Goal: Complete application form

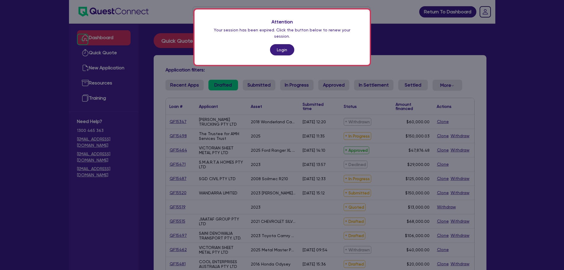
scroll to position [75, 0]
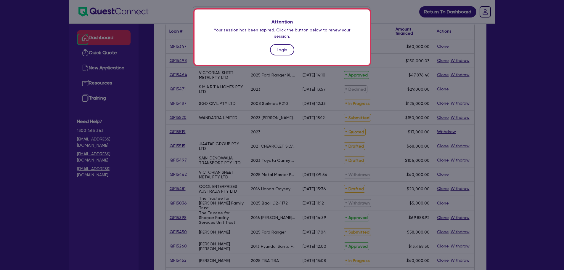
click at [285, 44] on link "Login" at bounding box center [282, 49] width 24 height 11
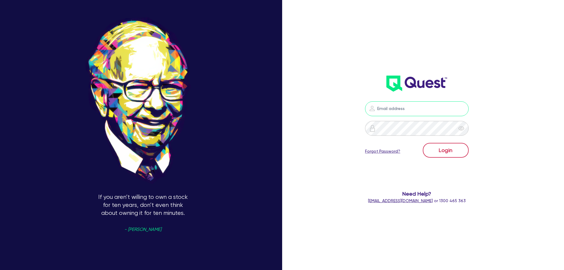
type input "sam.millard@quest.finance"
click at [445, 152] on button "Login" at bounding box center [445, 150] width 46 height 15
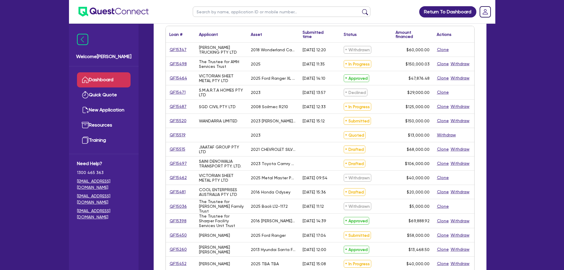
scroll to position [89, 0]
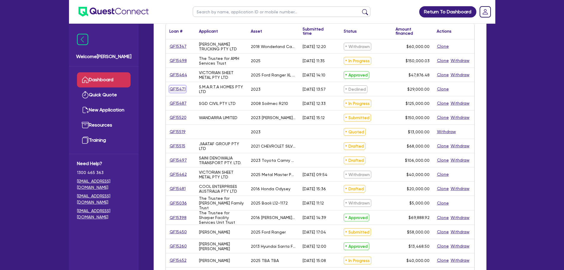
click at [178, 89] on link "QF15471" at bounding box center [177, 88] width 17 height 7
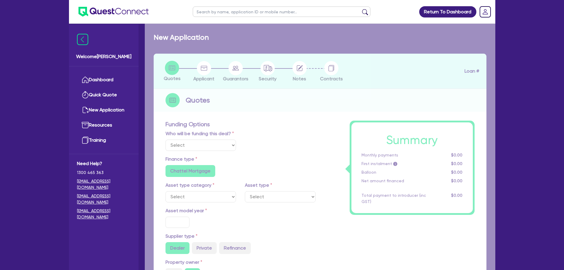
select select "Quest Finance - Own Book"
select select "CARS_AND_LIGHT_TRUCKS"
type input "2023"
radio input "true"
type input "29,000"
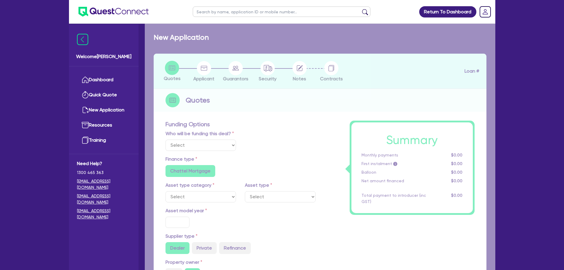
type input "10"
type input "2,900"
type input "17.95"
type input "1,200"
select select "PASSENGER_VEHICLES"
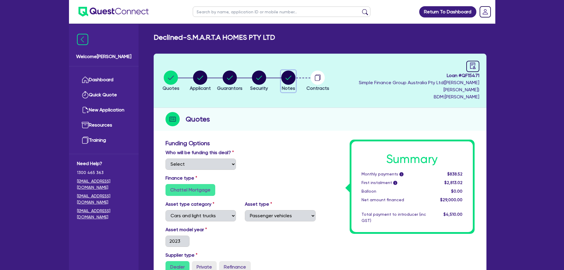
click at [295, 78] on circle "button" at bounding box center [288, 77] width 14 height 14
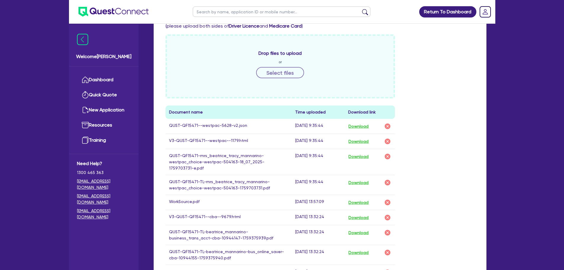
scroll to position [237, 0]
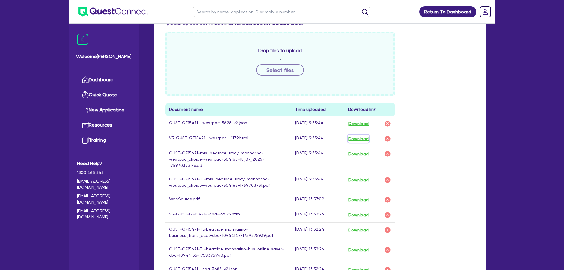
click at [359, 135] on button "Download" at bounding box center [358, 139] width 21 height 8
click at [97, 74] on link "Dashboard" at bounding box center [104, 79] width 54 height 15
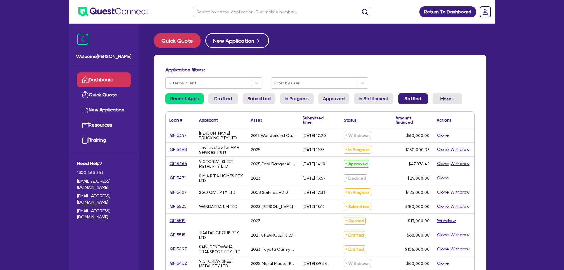
click at [410, 97] on link "Settled" at bounding box center [413, 98] width 30 height 11
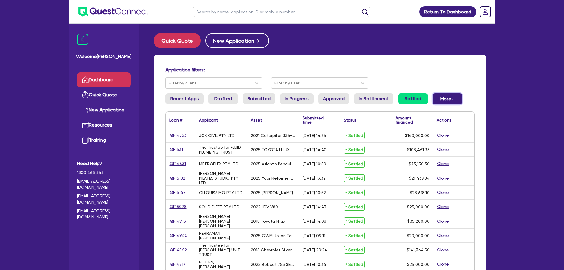
click at [442, 99] on button "More Withdrawn Declined" at bounding box center [447, 98] width 30 height 11
click at [377, 88] on div "Application filters: Filter by client Filter by user" at bounding box center [320, 78] width 318 height 22
click at [379, 98] on link "In Settlement" at bounding box center [373, 98] width 39 height 11
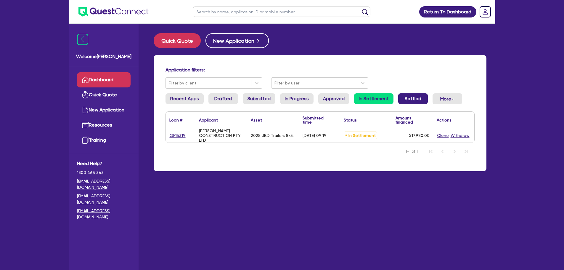
click at [407, 99] on link "Settled" at bounding box center [413, 98] width 30 height 11
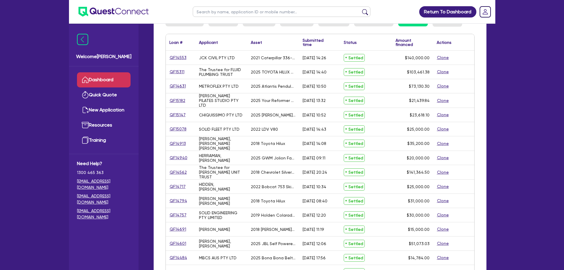
scroll to position [59, 0]
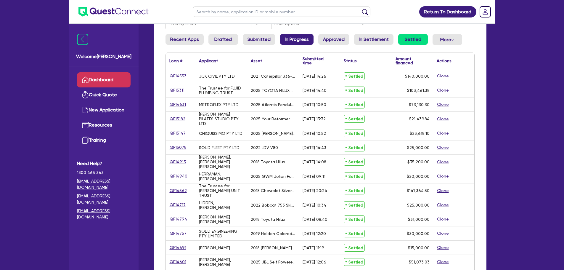
drag, startPoint x: 302, startPoint y: 41, endPoint x: 254, endPoint y: 42, distance: 48.5
click at [303, 41] on link "In Progress" at bounding box center [296, 39] width 33 height 11
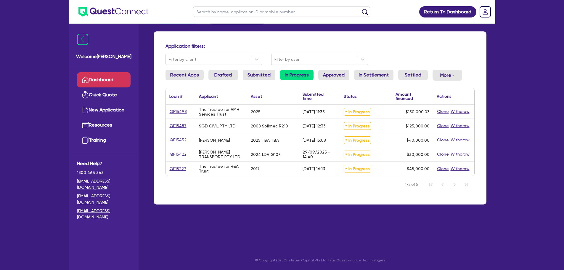
click at [264, 66] on div "Application filters: Filter by client Filter by user Recent Apps Drafted Submit…" at bounding box center [320, 117] width 333 height 173
click at [263, 77] on link "Submitted" at bounding box center [259, 75] width 33 height 11
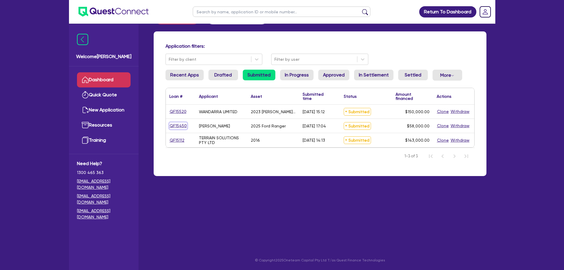
click at [183, 126] on link "QF15450" at bounding box center [178, 125] width 18 height 7
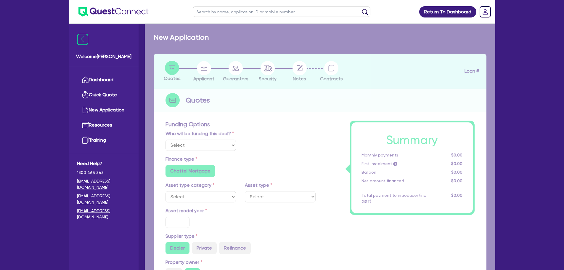
select select "Quest Finance - Own Book"
select select "CARS_AND_LIGHT_TRUCKS"
type input "2025"
radio input "true"
type input "58,000"
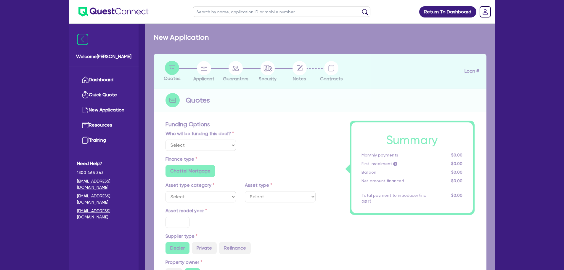
type input "30"
type input "17,400"
type input "8"
type input "4,640"
type input "17.95"
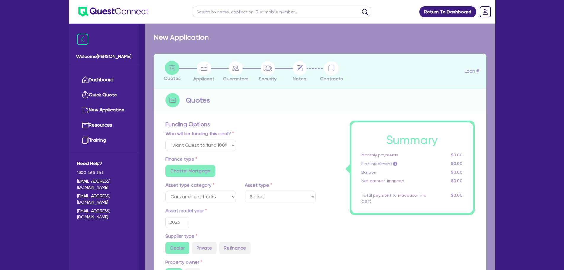
select select "PASSENGER_VEHICLES"
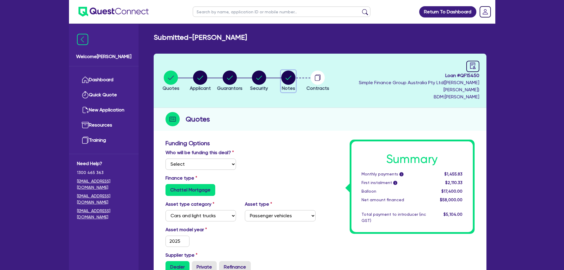
click at [295, 75] on circle "button" at bounding box center [288, 77] width 14 height 14
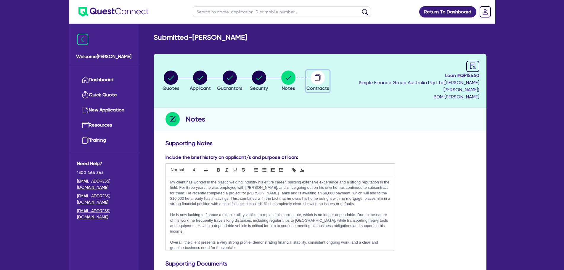
click at [325, 75] on circle "button" at bounding box center [317, 77] width 14 height 14
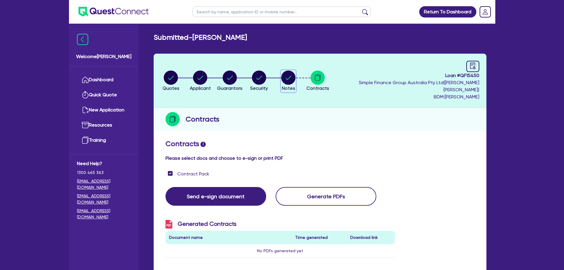
click at [295, 85] on span "Notes" at bounding box center [288, 88] width 13 height 6
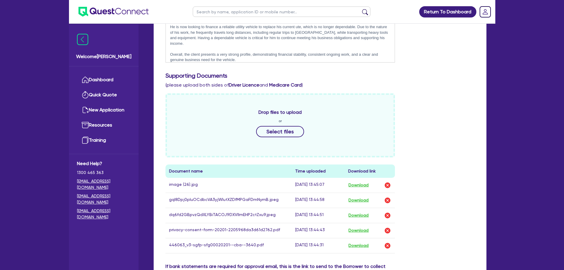
scroll to position [207, 0]
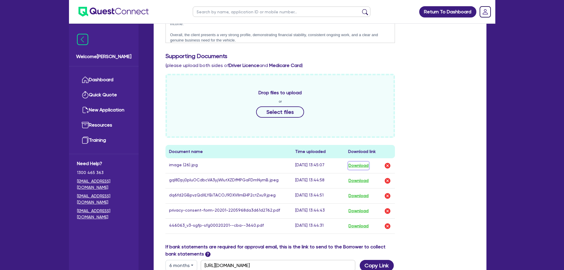
click at [366, 162] on button "Download" at bounding box center [358, 166] width 21 height 8
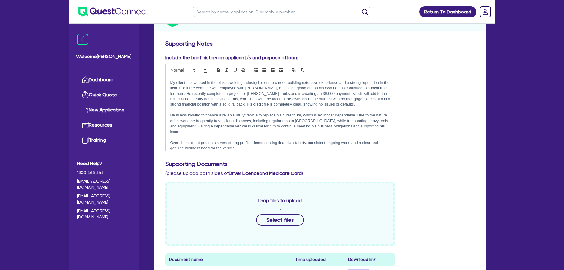
scroll to position [0, 0]
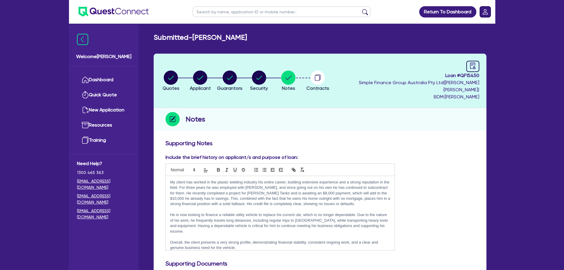
click at [485, 12] on rect "Dropdown toggle" at bounding box center [485, 12] width 11 height 11
click at [467, 41] on link "Logout" at bounding box center [468, 38] width 44 height 11
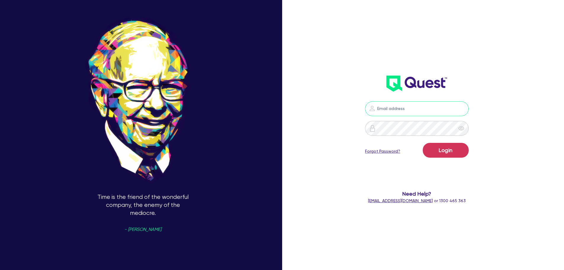
type input "sam.millard@quest.finance"
click at [452, 146] on button "Login" at bounding box center [445, 150] width 46 height 15
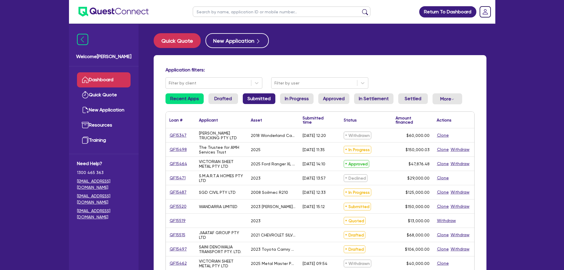
click at [246, 99] on link "Submitted" at bounding box center [259, 98] width 33 height 11
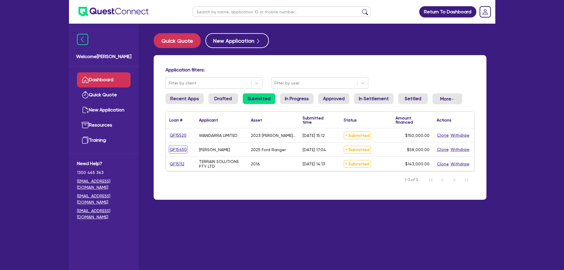
click at [182, 149] on link "QF15450" at bounding box center [178, 149] width 18 height 7
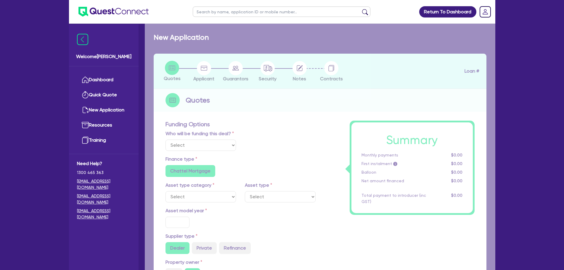
select select "Quest Finance - Own Book"
select select "CARS_AND_LIGHT_TRUCKS"
type input "2025"
radio input "true"
type input "58,000"
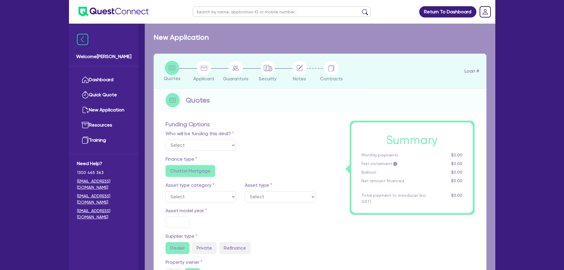
type input "30"
type input "17,400"
type input "8"
type input "4,640"
type input "17.95"
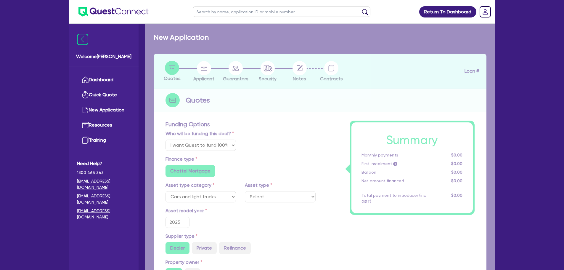
select select "PASSENGER_VEHICLES"
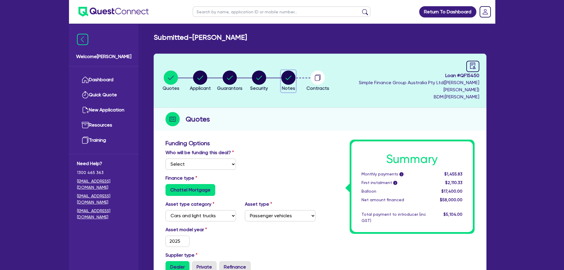
click at [294, 85] on span "Notes" at bounding box center [288, 88] width 13 height 6
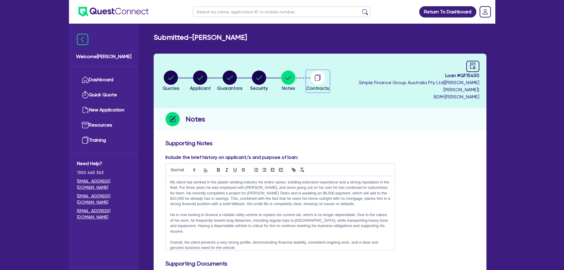
click at [325, 76] on circle "button" at bounding box center [317, 77] width 14 height 14
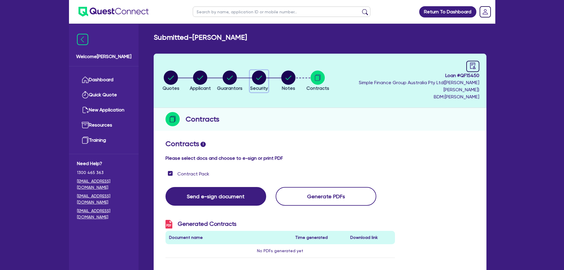
click at [262, 75] on icon "button" at bounding box center [259, 77] width 6 height 4
select select "CARS_AND_LIGHT_TRUCKS"
select select "PASSENGER_VEHICLES"
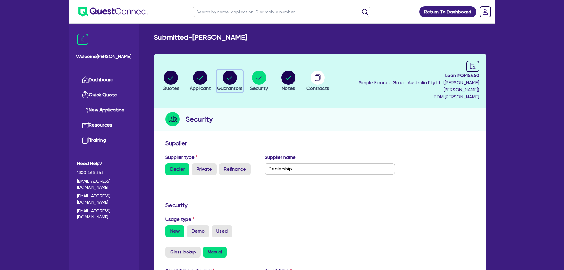
click at [234, 76] on circle "button" at bounding box center [229, 77] width 14 height 14
select select "MR"
select select "QLD"
select select "MARRIED"
select select "CASH"
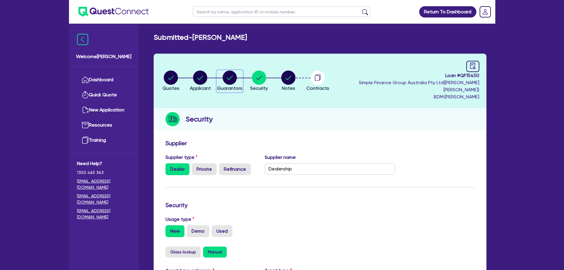
select select "PROPERTY"
select select "VEHICLE"
select select "TRAILER"
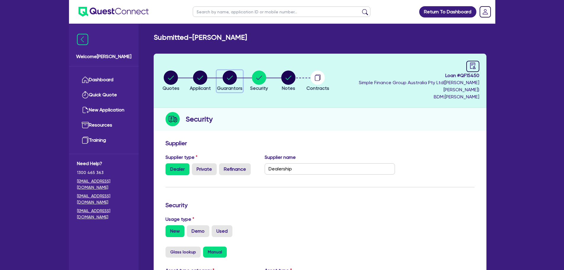
select select "VEHICLE_LOAN"
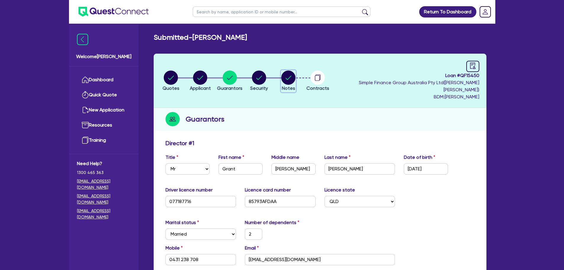
click at [291, 75] on icon "button" at bounding box center [288, 77] width 6 height 4
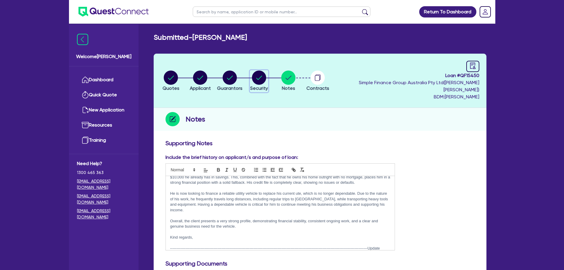
click at [266, 77] on circle "button" at bounding box center [259, 77] width 14 height 14
select select "CARS_AND_LIGHT_TRUCKS"
select select "PASSENGER_VEHICLES"
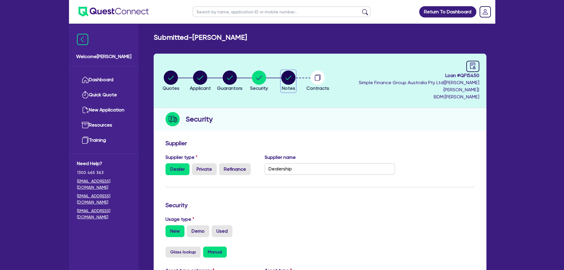
click at [295, 74] on circle "button" at bounding box center [288, 77] width 14 height 14
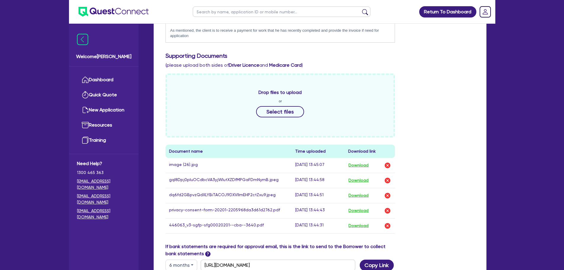
scroll to position [296, 0]
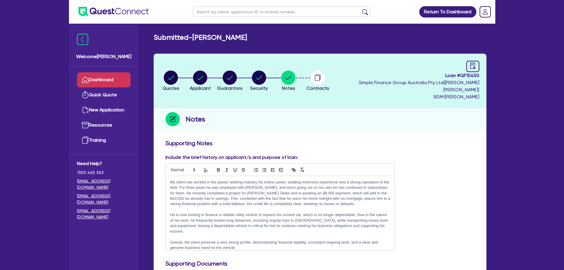
click at [91, 77] on link "Dashboard" at bounding box center [104, 79] width 54 height 15
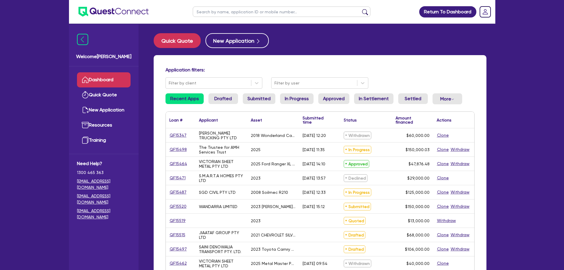
drag, startPoint x: 98, startPoint y: 79, endPoint x: 97, endPoint y: 75, distance: 4.4
click at [98, 79] on link "Dashboard" at bounding box center [104, 79] width 54 height 15
click at [262, 105] on li "Submitted" at bounding box center [259, 101] width 33 height 16
click at [261, 102] on link "Submitted" at bounding box center [259, 98] width 33 height 11
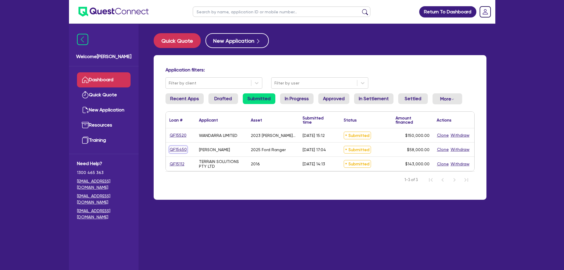
click at [176, 150] on link "QF15450" at bounding box center [178, 149] width 18 height 7
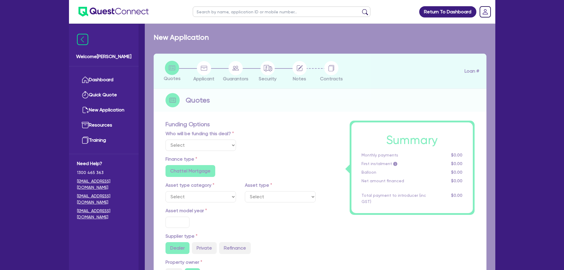
select select "Quest Finance - Own Book"
select select "CARS_AND_LIGHT_TRUCKS"
type input "2025"
radio input "true"
type input "58,000"
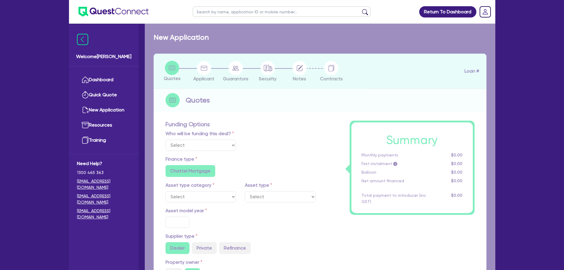
type input "30"
type input "17,400"
type input "8"
type input "4,640"
type input "17.95"
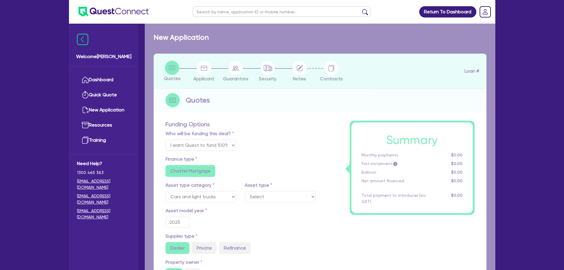
select select "PASSENGER_VEHICLES"
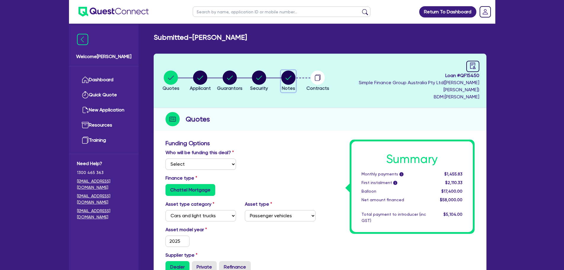
click at [295, 75] on circle "button" at bounding box center [288, 77] width 14 height 14
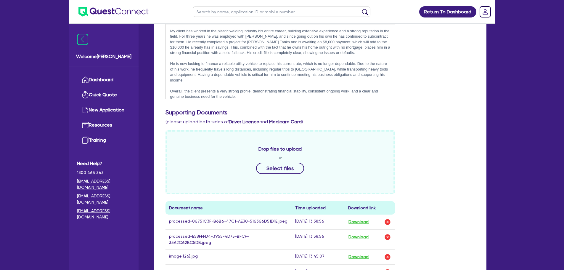
scroll to position [207, 0]
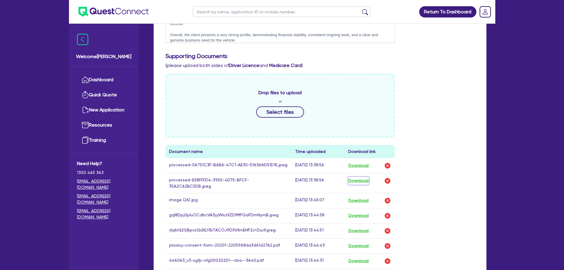
click at [361, 177] on button "Download" at bounding box center [358, 181] width 21 height 8
click at [450, 112] on div "Drop files to upload or Select files Document name Time uploaded Download link …" at bounding box center [320, 176] width 318 height 204
click at [364, 162] on button "Download" at bounding box center [358, 166] width 21 height 8
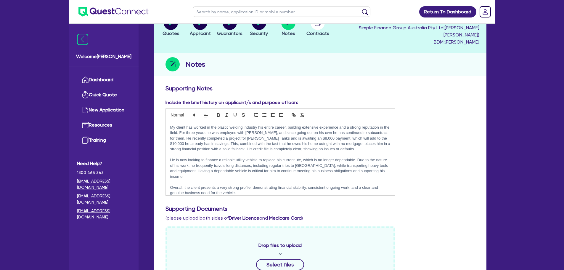
scroll to position [0, 0]
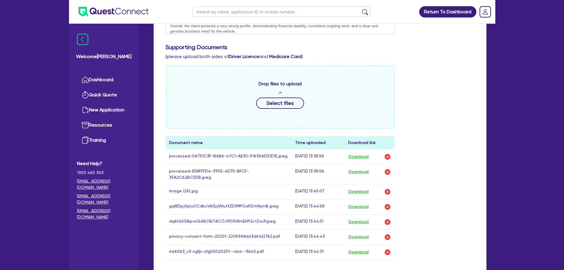
scroll to position [266, 0]
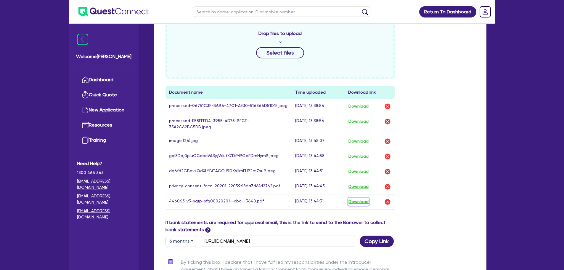
click at [364, 198] on button "Download" at bounding box center [358, 202] width 21 height 8
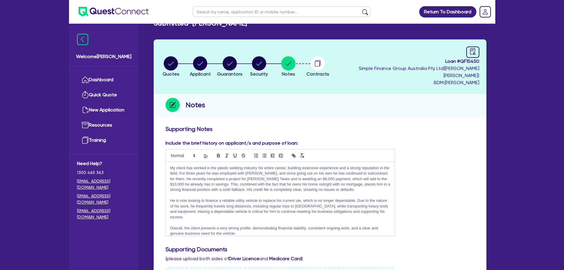
scroll to position [0, 0]
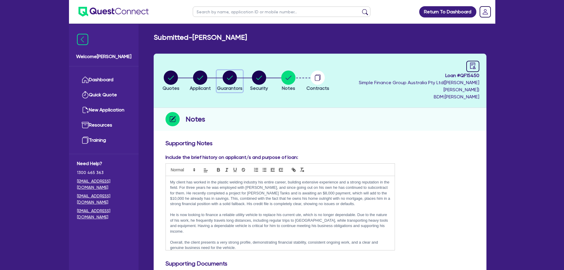
click at [235, 72] on circle "button" at bounding box center [229, 77] width 14 height 14
select select "MR"
select select "QLD"
select select "MARRIED"
select select "CASH"
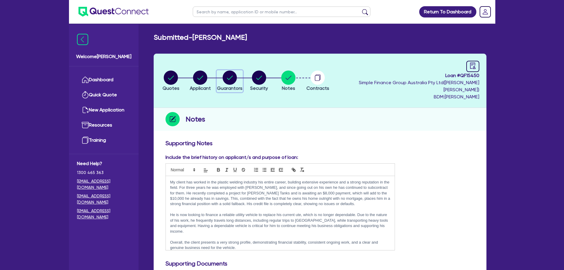
select select "PROPERTY"
select select "VEHICLE"
select select "TRAILER"
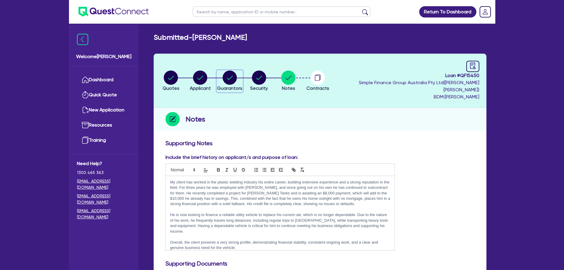
select select "VEHICLE_LOAN"
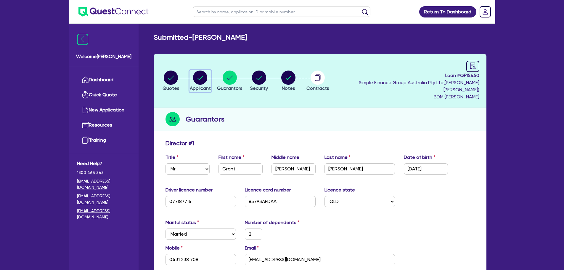
click at [200, 78] on circle "button" at bounding box center [200, 77] width 14 height 14
select select "SOLE_TRADER"
select select "MANUFACTURING"
select select "METAL_AND_PLASTICS"
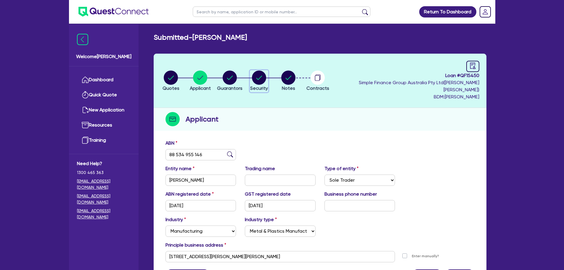
click at [266, 79] on circle "button" at bounding box center [259, 77] width 14 height 14
select select "CARS_AND_LIGHT_TRUCKS"
select select "PASSENGER_VEHICLES"
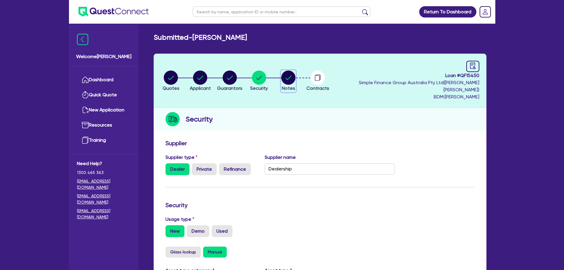
click at [295, 70] on circle "button" at bounding box center [288, 77] width 14 height 14
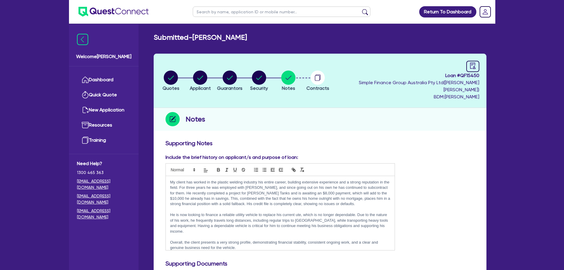
click at [215, 79] on li "Applicant" at bounding box center [199, 80] width 29 height 21
click at [199, 79] on icon "button" at bounding box center [200, 77] width 14 height 14
select select "SOLE_TRADER"
select select "MANUFACTURING"
select select "METAL_AND_PLASTICS"
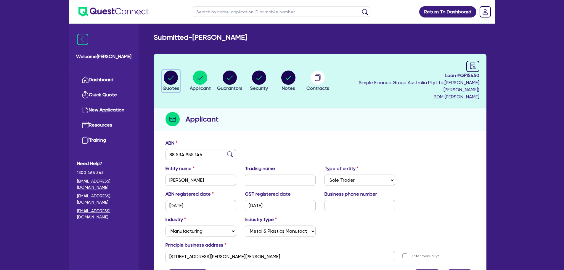
click at [175, 79] on circle "button" at bounding box center [171, 77] width 14 height 14
select select "Quest Finance - Own Book"
select select "CARS_AND_LIGHT_TRUCKS"
select select "PASSENGER_VEHICLES"
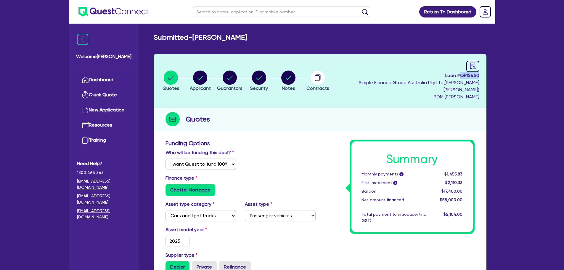
drag, startPoint x: 459, startPoint y: 75, endPoint x: 479, endPoint y: 75, distance: 19.8
click at [479, 75] on header "Quotes Applicant Guarantors Security Notes Contracts Loan # QF15450 Simple Fina…" at bounding box center [320, 81] width 333 height 54
click at [295, 73] on circle "button" at bounding box center [288, 77] width 14 height 14
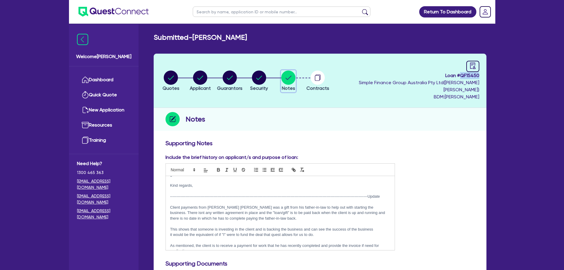
scroll to position [80, 0]
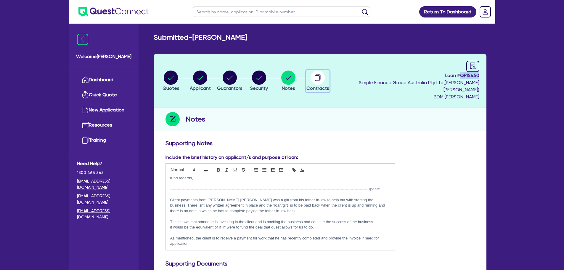
click at [325, 72] on circle "button" at bounding box center [317, 77] width 14 height 14
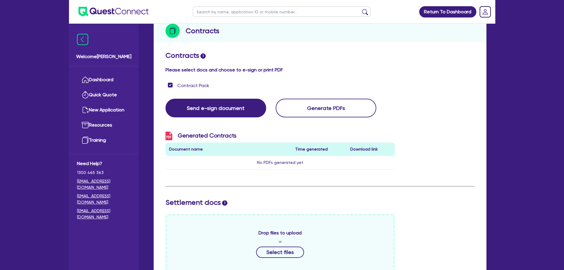
scroll to position [20, 0]
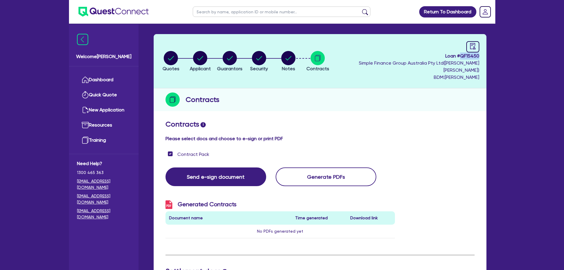
click at [185, 51] on li "Quotes" at bounding box center [170, 61] width 29 height 21
click at [170, 51] on circle "button" at bounding box center [171, 58] width 14 height 14
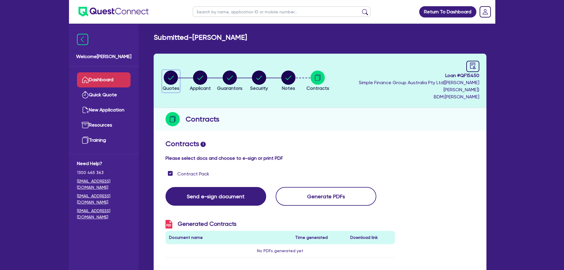
select select "Quest Finance - Own Book"
select select "CARS_AND_LIGHT_TRUCKS"
select select "PASSENGER_VEHICLES"
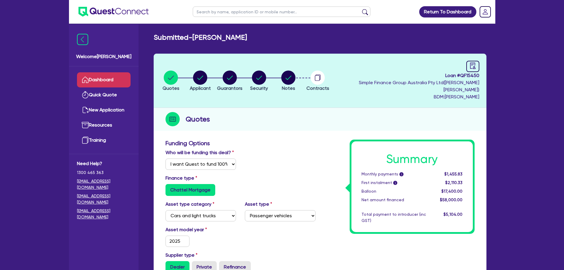
click at [123, 77] on link "Dashboard" at bounding box center [104, 79] width 54 height 15
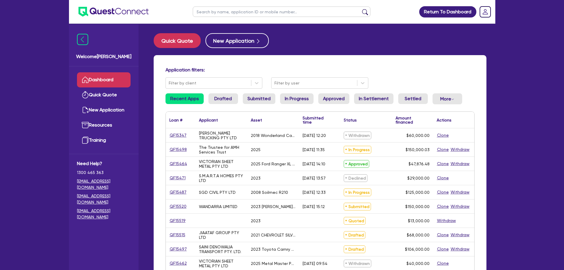
scroll to position [59, 0]
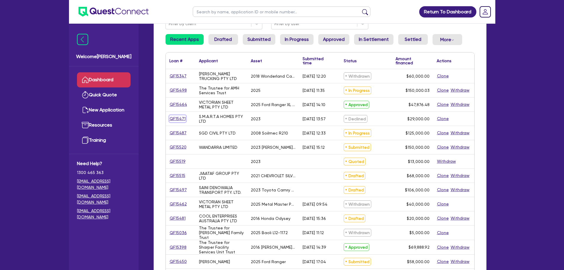
click at [175, 116] on link "QF15471" at bounding box center [177, 118] width 17 height 7
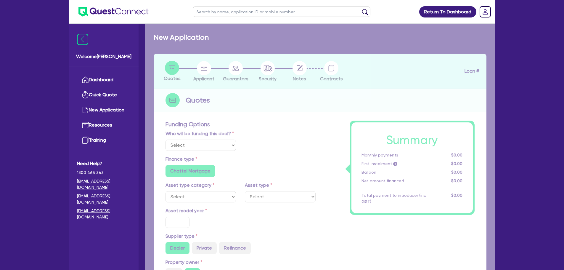
select select "Quest Finance - Own Book"
select select "CARS_AND_LIGHT_TRUCKS"
type input "2023"
radio input "true"
type input "29,000"
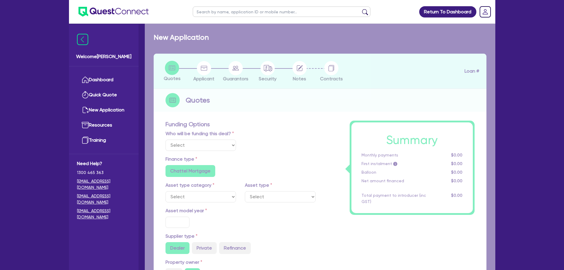
type input "10"
type input "2,900"
type input "17.95"
type input "1,200"
select select "PASSENGER_VEHICLES"
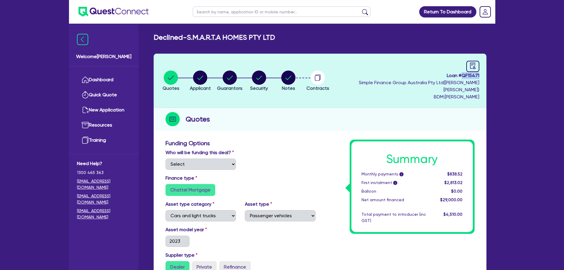
drag, startPoint x: 462, startPoint y: 77, endPoint x: 480, endPoint y: 76, distance: 18.7
click at [480, 76] on header "Quotes Applicant Guarantors Security Notes Contracts Loan # QF15471 Simple Fina…" at bounding box center [320, 81] width 333 height 54
copy span "QF15471"
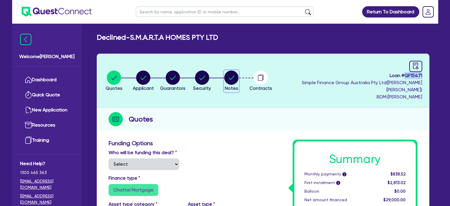
click at [235, 75] on icon "button" at bounding box center [232, 77] width 6 height 4
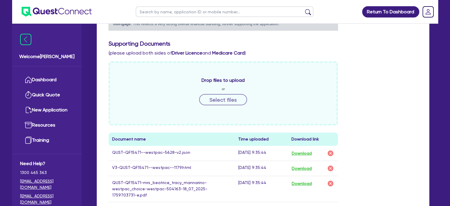
scroll to position [355, 0]
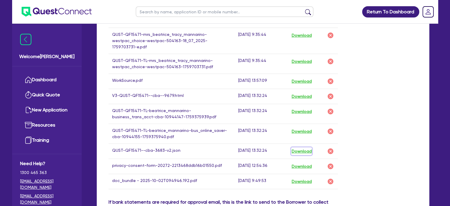
click at [299, 147] on button "Download" at bounding box center [301, 151] width 21 height 8
click at [383, 173] on div "Drop files to upload or Select files Document name Time uploaded Download link …" at bounding box center [263, 55] width 318 height 285
click at [309, 92] on button "Download" at bounding box center [301, 96] width 21 height 8
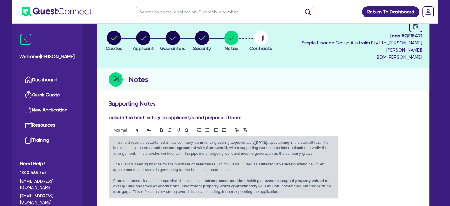
scroll to position [30, 0]
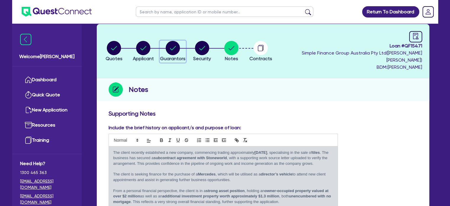
click at [178, 45] on circle "button" at bounding box center [173, 48] width 14 height 14
select select "MRS"
select select "[GEOGRAPHIC_DATA]"
select select "MARRIED"
select select "PROPERTY"
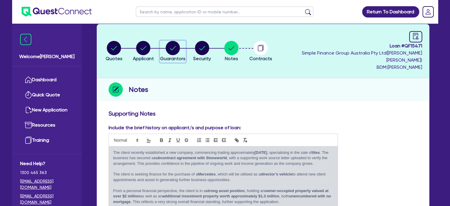
select select "PROPERTY"
select select "CASH"
select select "HOUSEHOLD_PERSONAL"
select select "VEHICLE"
select select "OTHER"
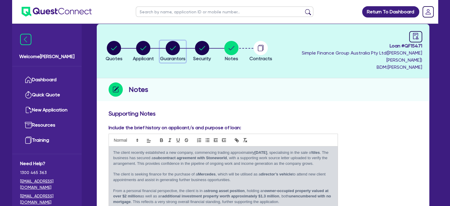
select select "MORTGAGE"
select select "CREDIT_CARD"
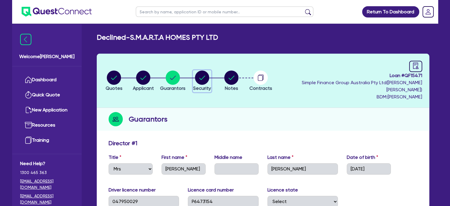
click at [209, 74] on circle "button" at bounding box center [202, 77] width 14 height 14
select select "CARS_AND_LIGHT_TRUCKS"
select select "PASSENGER_VEHICLES"
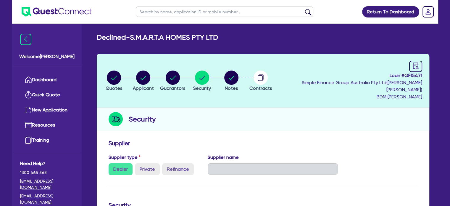
click at [235, 77] on li "Notes" at bounding box center [231, 80] width 29 height 21
click at [238, 77] on circle "button" at bounding box center [231, 77] width 14 height 14
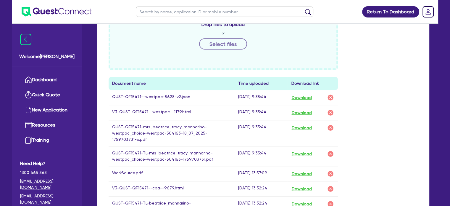
scroll to position [207, 0]
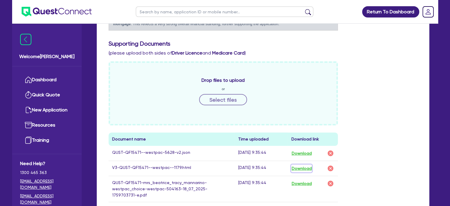
click at [297, 164] on button "Download" at bounding box center [301, 168] width 21 height 8
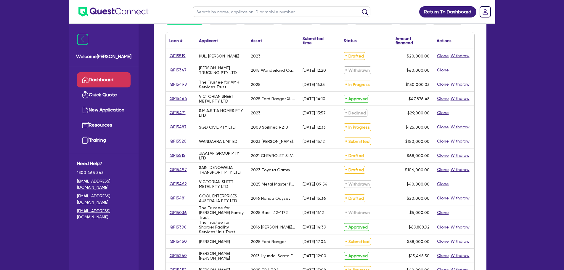
scroll to position [89, 0]
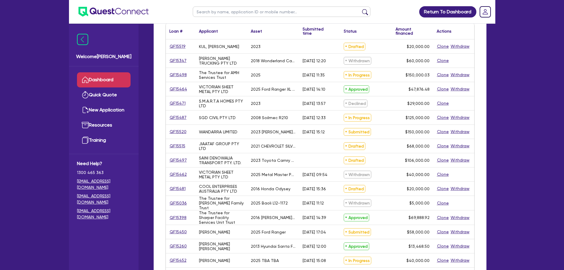
click at [180, 108] on div "QF15471" at bounding box center [181, 103] width 30 height 14
click at [179, 113] on div "QF15487" at bounding box center [181, 117] width 30 height 14
click at [180, 116] on link "QF15487" at bounding box center [177, 117] width 17 height 7
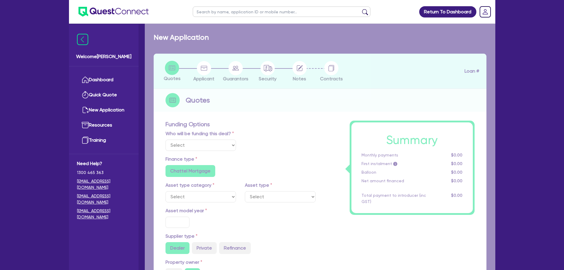
select select "Quest Finance - Own Book"
select select "PRIMARY_ASSETS"
type input "2008"
radio input "false"
radio input "true"
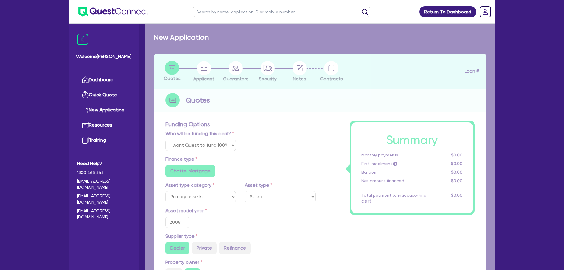
radio input "true"
type input "125,000"
type input "10"
type input "12,500"
type input "17.95"
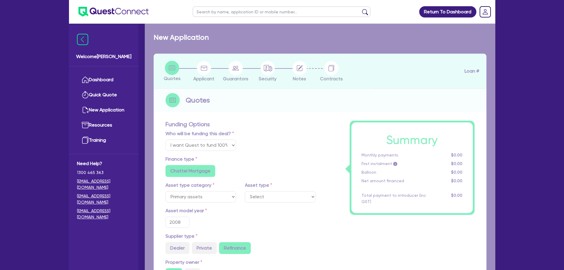
select select "CONSTRUCTION_AND_EARTHMOVING_EQUIPMENT"
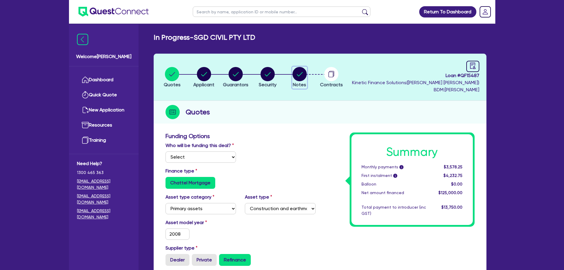
click at [299, 72] on circle "button" at bounding box center [299, 74] width 14 height 14
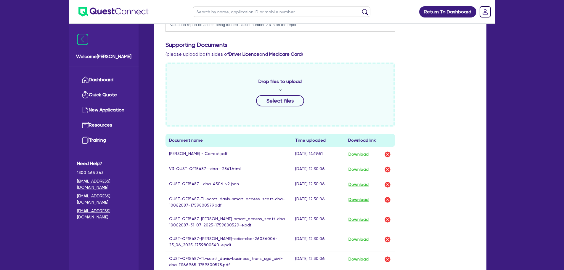
scroll to position [237, 0]
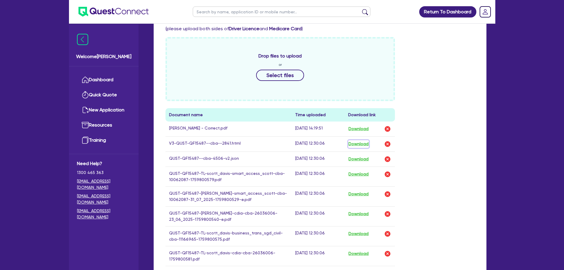
click at [361, 144] on button "Download" at bounding box center [358, 144] width 21 height 8
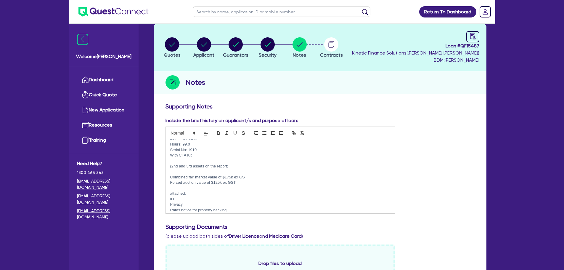
scroll to position [113, 0]
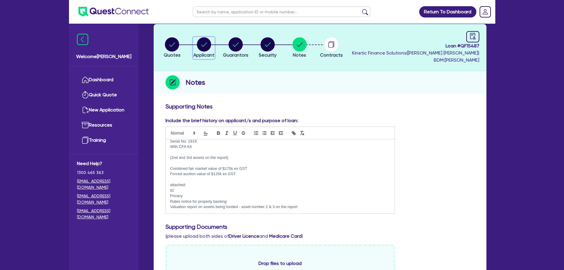
click at [206, 40] on circle "button" at bounding box center [204, 44] width 14 height 14
select select "COMPANY"
select select "BUILDING_CONSTRUCTION"
select select "BUSINESSES_INFRASTRUCTURE_PROJECT"
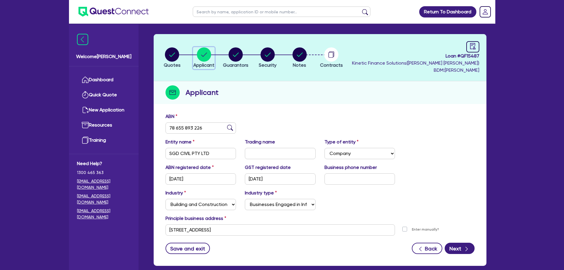
scroll to position [30, 0]
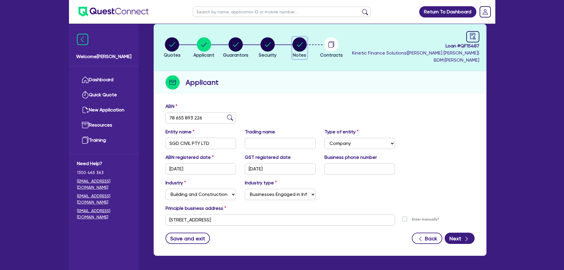
click at [296, 48] on circle "button" at bounding box center [299, 44] width 14 height 14
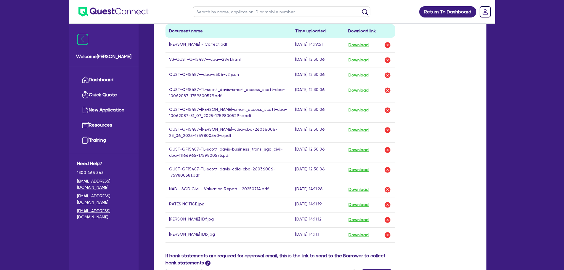
scroll to position [355, 0]
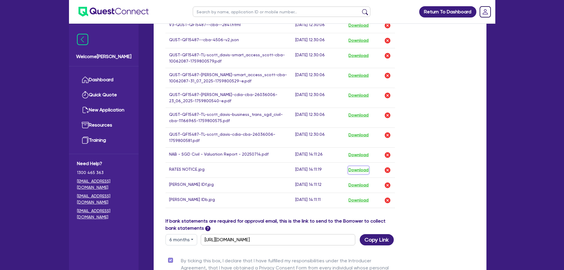
click at [360, 169] on button "Download" at bounding box center [358, 170] width 21 height 8
click at [450, 99] on div "Drop files to upload or Select files Document name Time uploaded Download link …" at bounding box center [320, 68] width 318 height 299
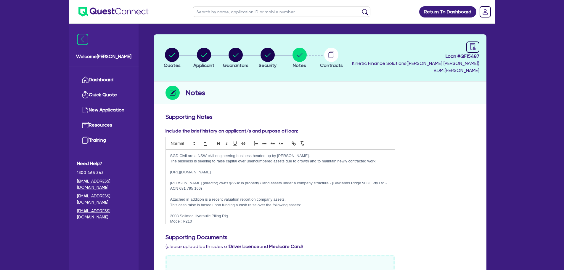
scroll to position [0, 0]
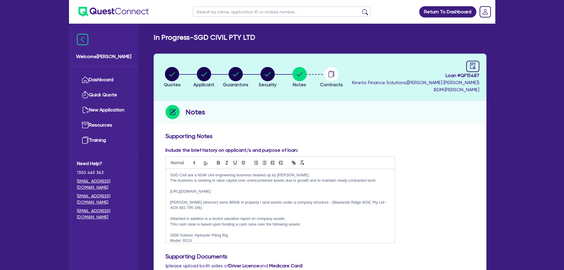
click at [217, 77] on li "Applicant" at bounding box center [204, 77] width 32 height 21
click at [211, 78] on div "button" at bounding box center [203, 74] width 21 height 14
select select "COMPANY"
select select "BUILDING_CONSTRUCTION"
select select "BUSINESSES_INFRASTRUCTURE_PROJECT"
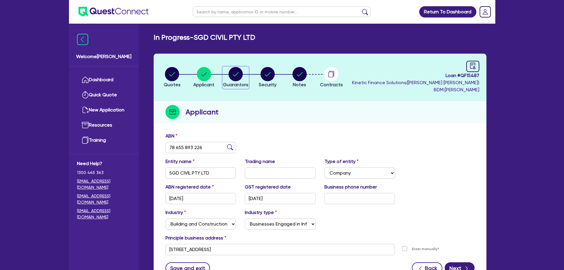
click at [234, 80] on circle "button" at bounding box center [235, 74] width 14 height 14
select select "MR"
select select "NSW"
select select "SINGLE"
select select "INVESTMENT_PROPERTY"
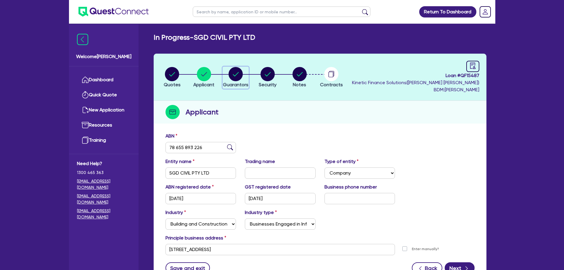
select select "EQUIPMENT"
select select "CASH"
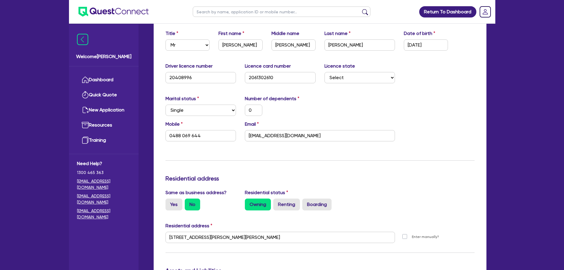
scroll to position [30, 0]
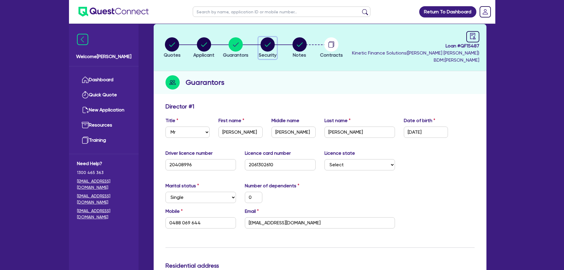
click at [272, 49] on circle "button" at bounding box center [267, 44] width 14 height 14
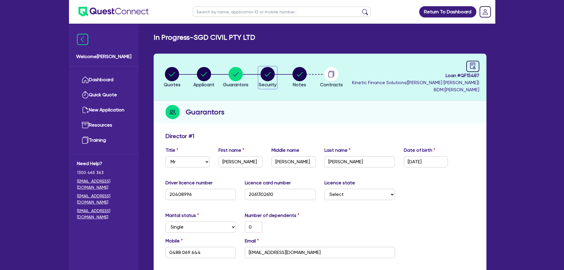
select select "PRIMARY_ASSETS"
select select "CONSTRUCTION_AND_EARTHMOVING_EQUIPMENT"
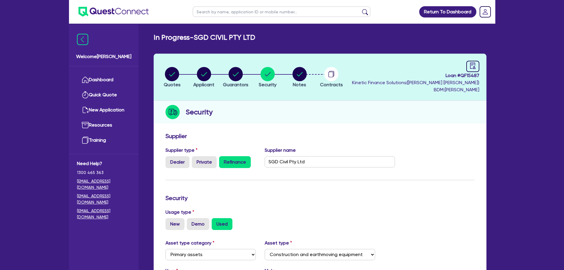
click at [296, 65] on header "Quotes Applicant Guarantors Security Notes Contracts Loan # QF15487 Kinetic Fin…" at bounding box center [320, 77] width 333 height 47
click at [299, 76] on circle "button" at bounding box center [299, 74] width 14 height 14
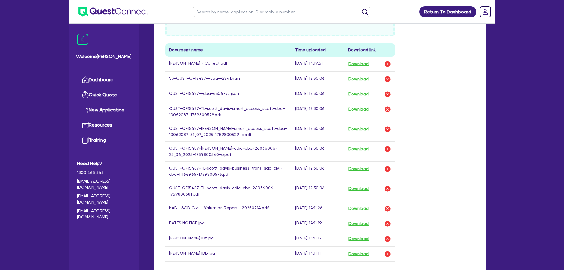
scroll to position [266, 0]
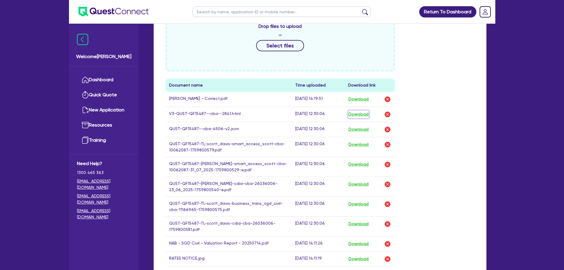
click at [363, 117] on button "Download" at bounding box center [358, 114] width 21 height 8
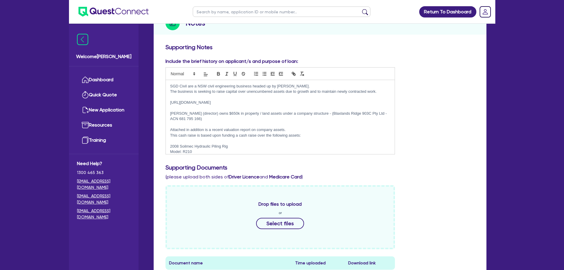
scroll to position [59, 0]
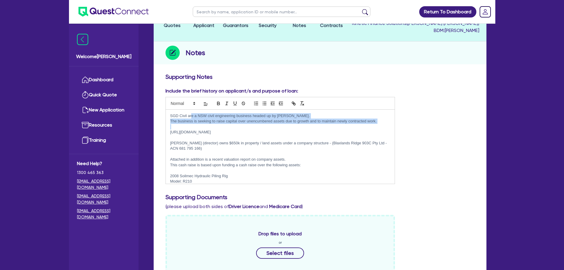
drag, startPoint x: 191, startPoint y: 115, endPoint x: 247, endPoint y: 125, distance: 56.1
click at [243, 125] on div "SGD Civil are a NSW civil engineering business headed up by Scott Davis. The bu…" at bounding box center [280, 146] width 229 height 74
click at [249, 125] on p at bounding box center [280, 126] width 220 height 5
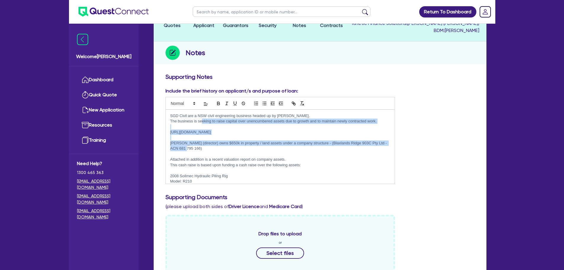
drag, startPoint x: 203, startPoint y: 120, endPoint x: 301, endPoint y: 149, distance: 102.9
click at [301, 149] on div "SGD Civil are a NSW civil engineering business headed up by Scott Davis. The bu…" at bounding box center [280, 146] width 229 height 74
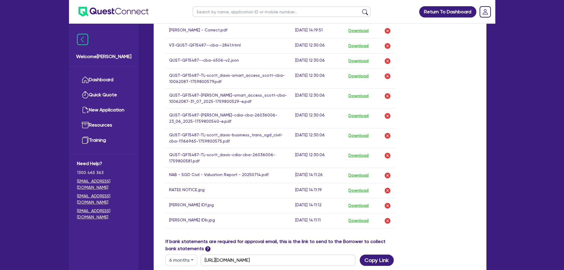
scroll to position [325, 0]
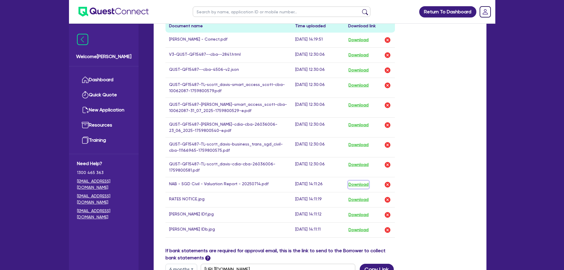
click at [354, 181] on button "Download" at bounding box center [358, 184] width 21 height 8
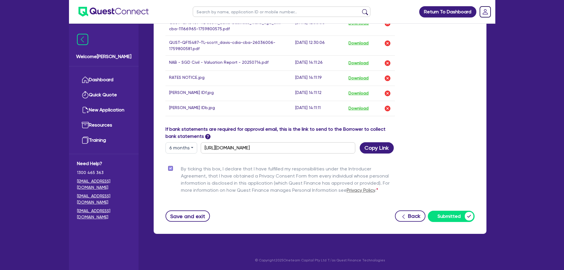
click at [105, 72] on ul "Dashboard Quick Quote New Application Ref Company Ref Salesperson Resources Tra…" at bounding box center [104, 109] width 70 height 87
click at [106, 77] on link "Dashboard" at bounding box center [104, 79] width 54 height 15
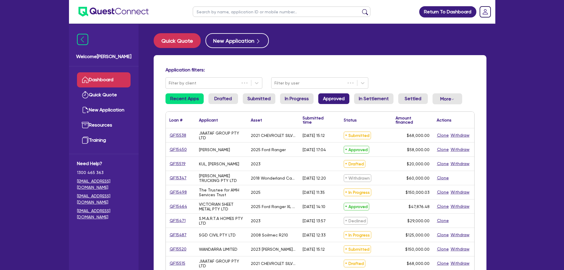
click at [318, 98] on link "Approved" at bounding box center [333, 98] width 31 height 11
click at [294, 95] on link "In Progress" at bounding box center [296, 98] width 33 height 11
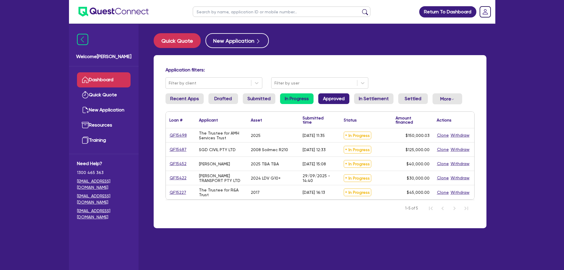
click at [338, 100] on link "Approved" at bounding box center [333, 98] width 31 height 11
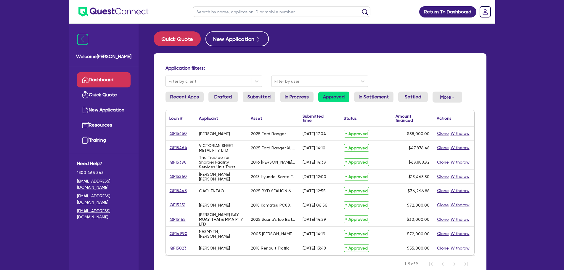
scroll to position [30, 0]
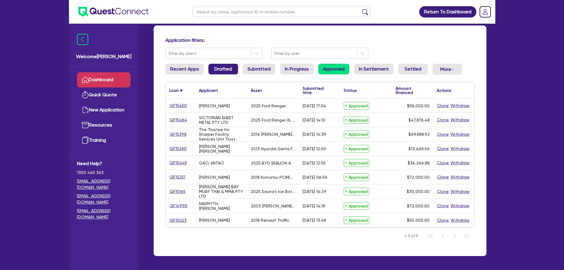
click at [222, 72] on link "Drafted" at bounding box center [223, 69] width 30 height 11
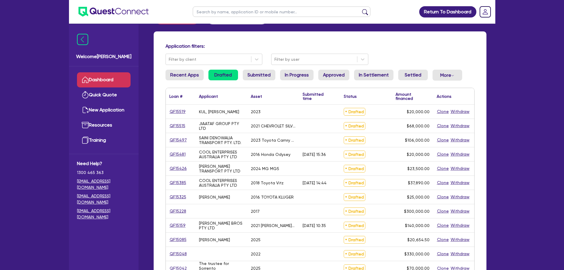
scroll to position [30, 0]
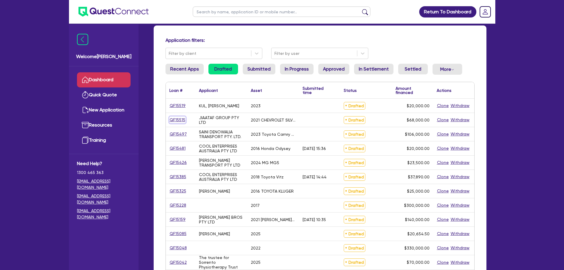
click at [171, 120] on link "QF15515" at bounding box center [177, 119] width 16 height 7
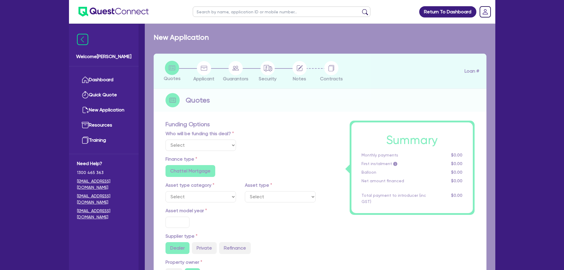
select select "Quest Finance - Own Book"
select select "CARS_AND_LIGHT_TRUCKS"
type input "2021"
type input "85,000"
type input "17,000"
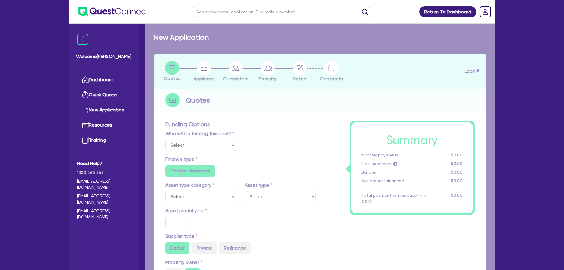
type input "20"
type input "17,000"
type input "12"
type input "8,160"
type input "1"
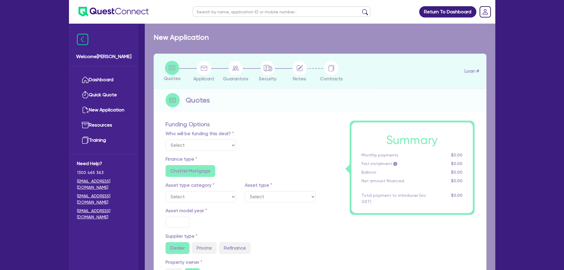
type input "990"
select select "PASSENGER_VEHICLES"
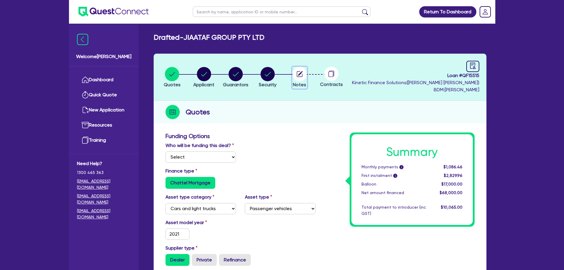
click at [298, 76] on circle "button" at bounding box center [299, 74] width 14 height 14
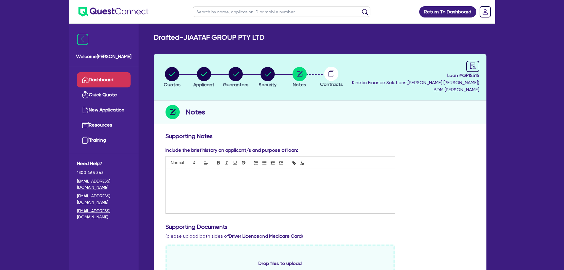
click at [110, 76] on link "Dashboard" at bounding box center [104, 79] width 54 height 15
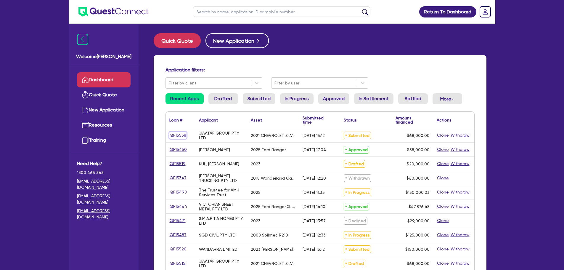
click at [182, 133] on link "QF15538" at bounding box center [177, 135] width 17 height 7
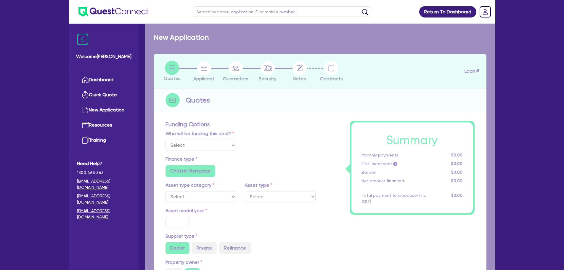
select select "Quest Finance - Own Book"
select select "CARS_AND_LIGHT_TRUCKS"
type input "2021"
type input "85,000"
type input "17,000"
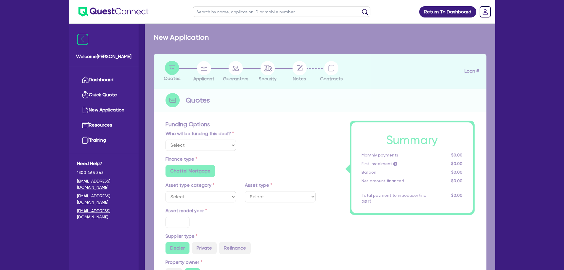
type input "10"
type input "6,800"
type input "17.95"
type input "990"
select select "VANS_AND_UTES"
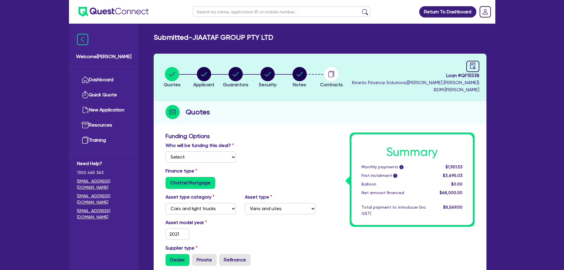
click at [310, 66] on header "Quotes Applicant Guarantors Security Notes Contracts Loan # QF15538 Kinetic Fin…" at bounding box center [320, 77] width 333 height 47
click at [304, 71] on circle "button" at bounding box center [299, 74] width 14 height 14
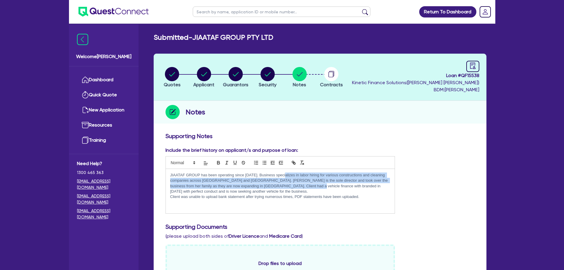
drag, startPoint x: 283, startPoint y: 171, endPoint x: 289, endPoint y: 187, distance: 16.8
click at [289, 187] on div "JIAATAF GROUP has been operating since April 2024. Business specializes in labo…" at bounding box center [280, 191] width 229 height 44
click at [275, 188] on p "JIAATAF GROUP has been operating since April 2024. Business specializes in labo…" at bounding box center [280, 183] width 220 height 22
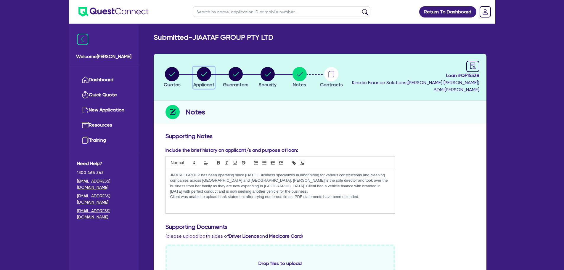
click at [203, 77] on circle "button" at bounding box center [204, 74] width 14 height 14
select select "COMPANY"
select select "BUILDING_CONSTRUCTION"
select select "TRADES_SERVICES_BUSINESSES_GOVERNMENT"
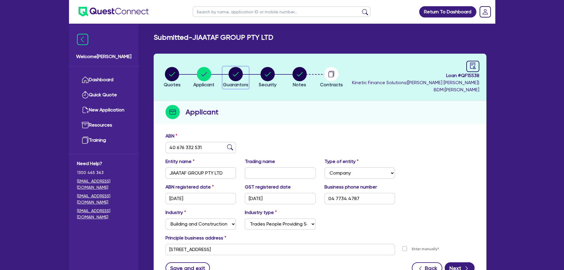
click at [230, 79] on icon "button" at bounding box center [235, 74] width 14 height 14
select select "MS"
select select "[GEOGRAPHIC_DATA]"
select select "SINGLE"
select select "CASH"
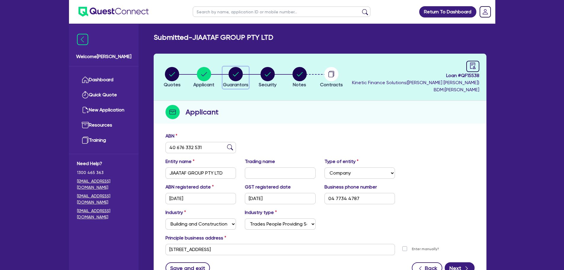
select select "VEHICLE"
select select "EQUIPMENT"
select select "HOUSEHOLD_PERSONAL"
select select "VEHICLE"
select select "VEHICLE_LOAN"
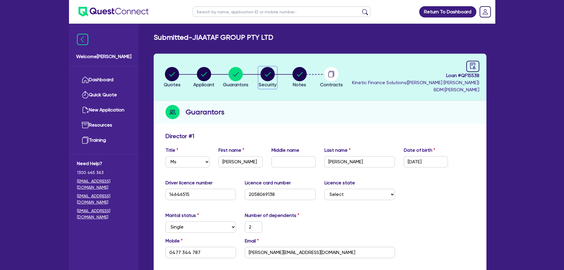
click at [266, 79] on circle "button" at bounding box center [267, 74] width 14 height 14
select select "CARS_AND_LIGHT_TRUCKS"
select select "VANS_AND_UTES"
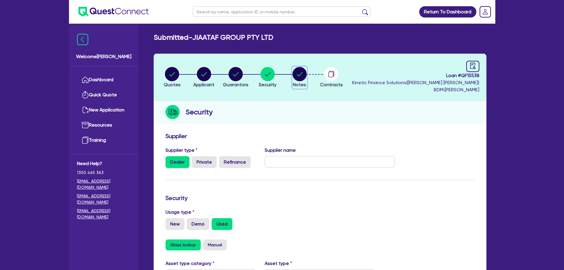
click at [301, 79] on circle "button" at bounding box center [299, 74] width 14 height 14
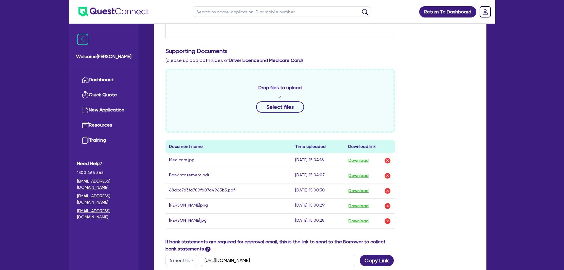
scroll to position [178, 0]
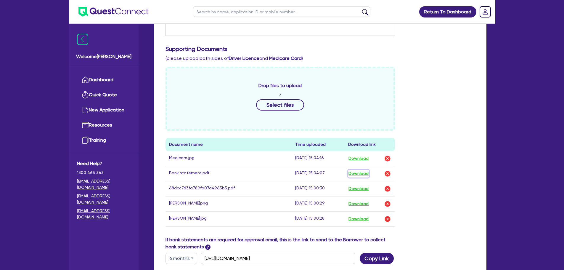
click at [360, 172] on button "Download" at bounding box center [358, 174] width 21 height 8
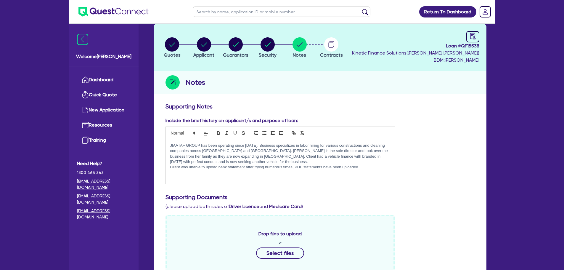
scroll to position [0, 0]
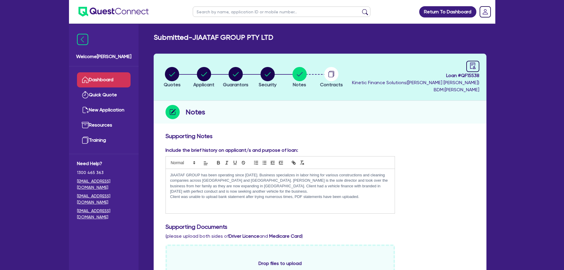
click at [101, 78] on link "Dashboard" at bounding box center [104, 79] width 54 height 15
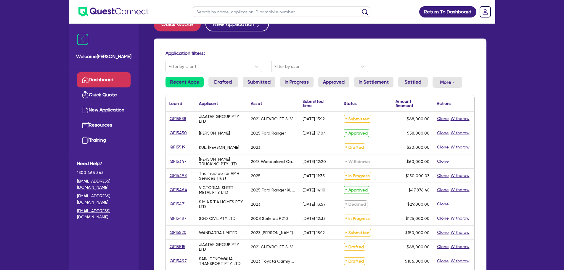
scroll to position [30, 0]
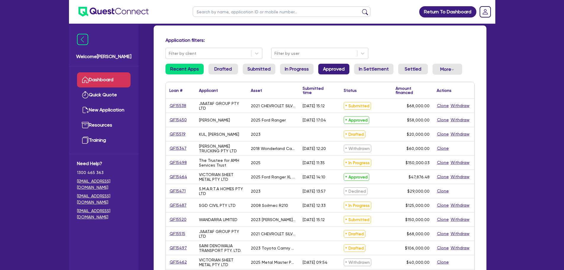
click at [340, 70] on link "Approved" at bounding box center [333, 69] width 31 height 11
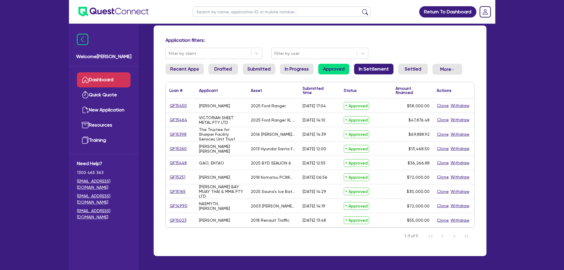
click at [377, 72] on link "In Settlement" at bounding box center [373, 69] width 39 height 11
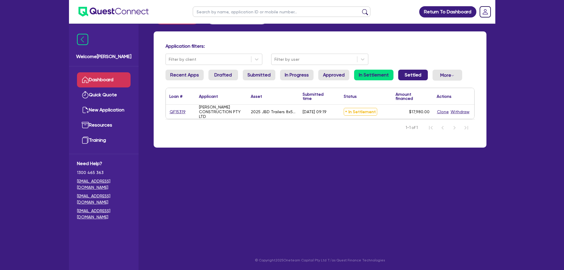
click at [418, 74] on link "Settled" at bounding box center [413, 75] width 30 height 11
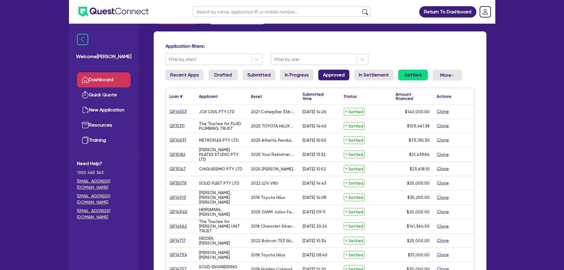
click at [342, 78] on link "Approved" at bounding box center [333, 75] width 31 height 11
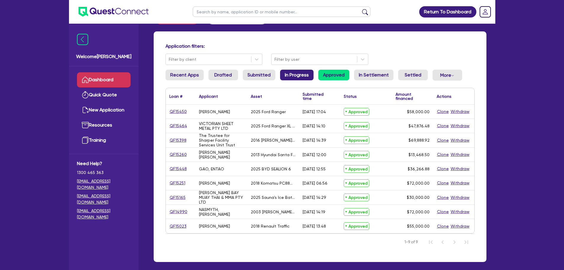
click at [296, 78] on link "In Progress" at bounding box center [296, 75] width 33 height 11
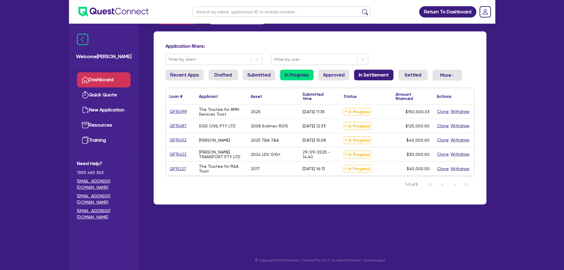
click at [354, 74] on link "In Settlement" at bounding box center [373, 75] width 39 height 11
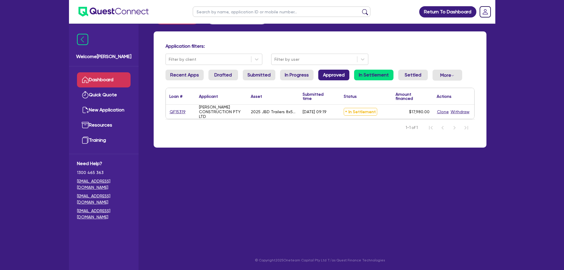
click at [336, 75] on link "Approved" at bounding box center [333, 75] width 31 height 11
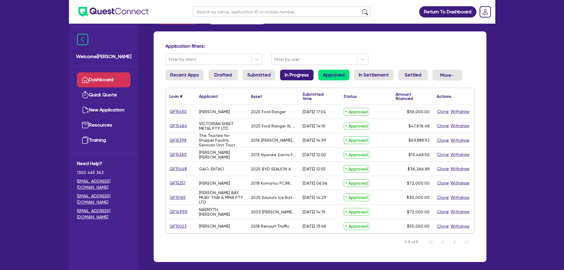
click at [301, 77] on link "In Progress" at bounding box center [296, 75] width 33 height 11
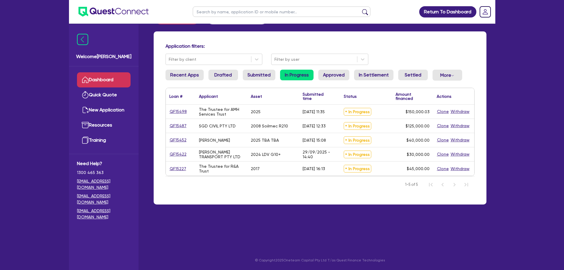
drag, startPoint x: 262, startPoint y: 64, endPoint x: 260, endPoint y: 72, distance: 7.6
click at [262, 64] on div "Filter by client" at bounding box center [214, 59] width 106 height 11
click at [261, 72] on link "Submitted" at bounding box center [259, 75] width 33 height 11
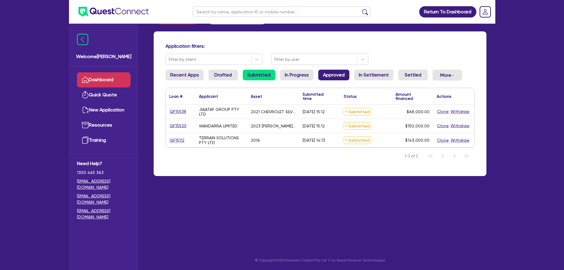
click at [334, 76] on link "Approved" at bounding box center [333, 75] width 31 height 11
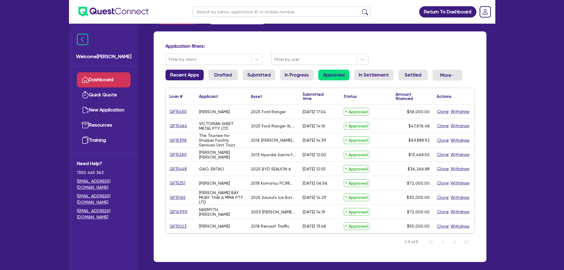
click at [190, 78] on link "Recent Apps" at bounding box center [184, 75] width 38 height 11
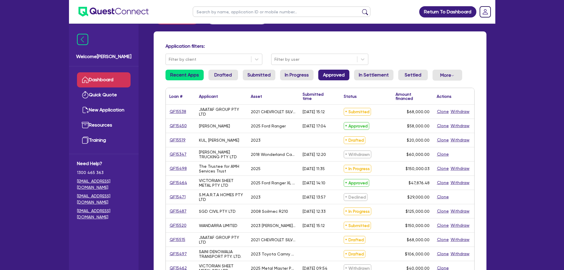
click at [327, 78] on link "Approved" at bounding box center [333, 75] width 31 height 11
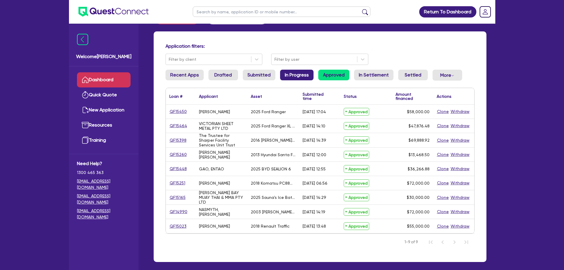
click at [288, 76] on link "In Progress" at bounding box center [296, 75] width 33 height 11
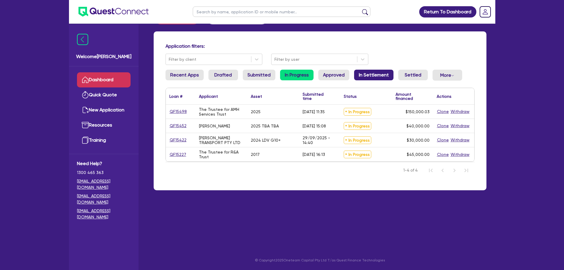
click at [368, 77] on link "In Settlement" at bounding box center [373, 75] width 39 height 11
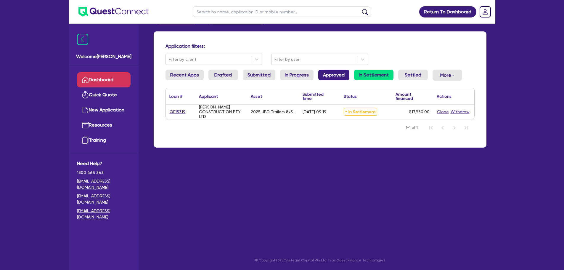
click at [331, 75] on link "Approved" at bounding box center [333, 75] width 31 height 11
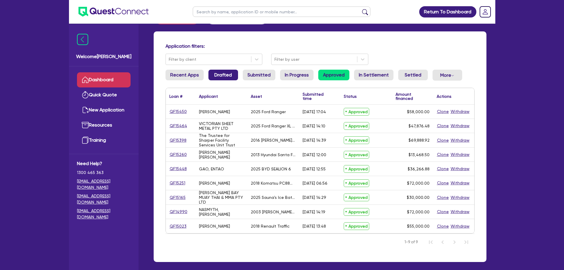
click at [224, 72] on link "Drafted" at bounding box center [223, 75] width 30 height 11
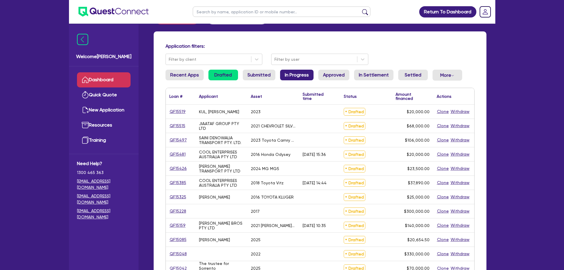
click at [303, 76] on link "In Progress" at bounding box center [296, 75] width 33 height 11
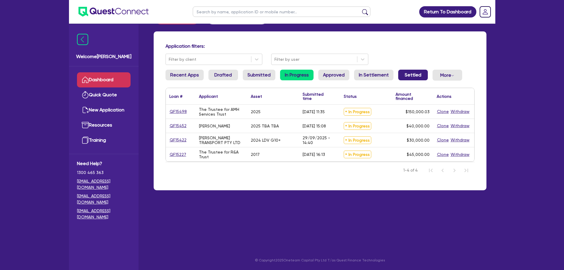
click at [408, 75] on link "Settled" at bounding box center [413, 75] width 30 height 11
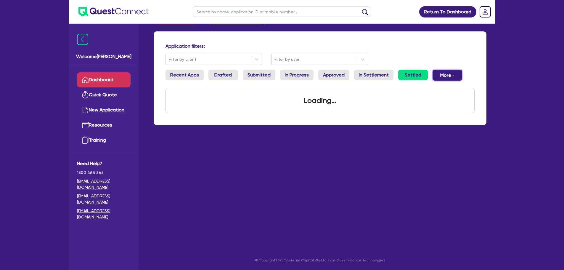
click at [451, 76] on icon "Dropdown toggle" at bounding box center [452, 75] width 3 height 3
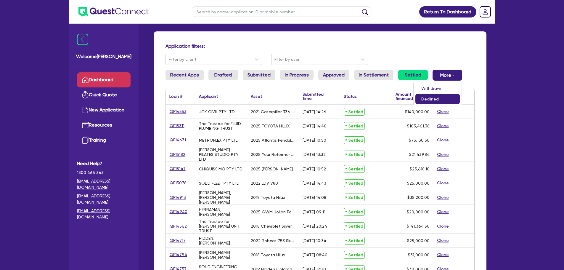
click at [434, 101] on link "Declined" at bounding box center [437, 98] width 44 height 11
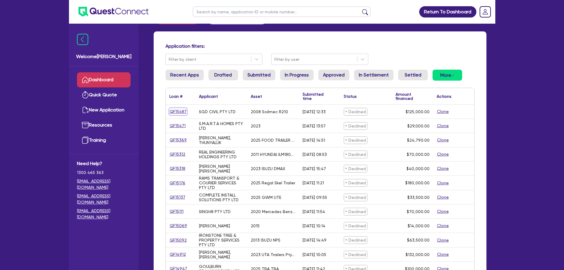
click at [180, 113] on link "QF15487" at bounding box center [177, 111] width 17 height 7
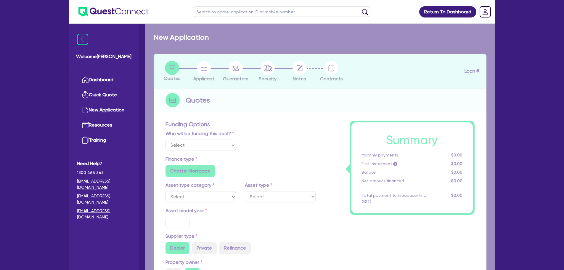
select select "Quest Finance - Own Book"
select select "PRIMARY_ASSETS"
type input "2008"
radio input "false"
radio input "true"
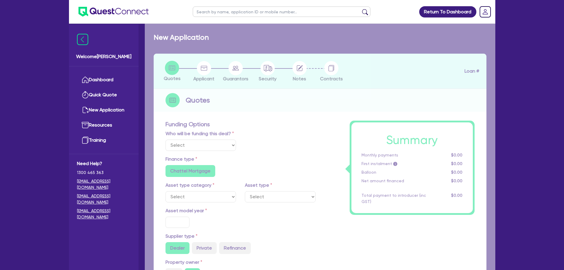
radio input "true"
type input "125,000"
type input "10"
type input "12,500"
type input "17.95"
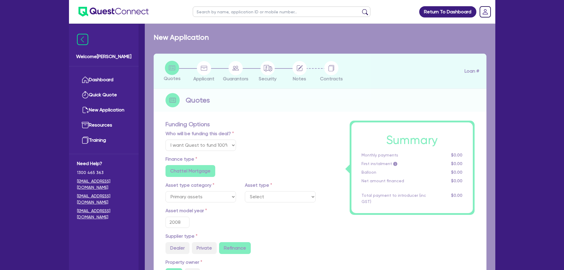
select select "CONSTRUCTION_AND_EARTHMOVING_EQUIPMENT"
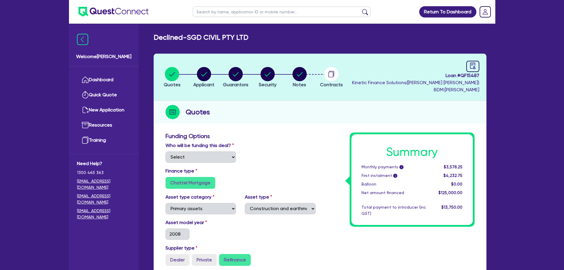
click at [290, 77] on li "Notes" at bounding box center [299, 77] width 32 height 21
click at [303, 78] on circle "button" at bounding box center [299, 74] width 14 height 14
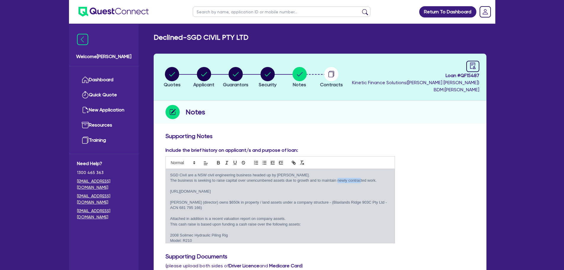
drag, startPoint x: 337, startPoint y: 181, endPoint x: 360, endPoint y: 180, distance: 22.8
click at [360, 180] on p "The business is seeking to raise capital over unencumbered assets due to growth…" at bounding box center [280, 180] width 220 height 5
click at [363, 186] on p at bounding box center [280, 185] width 220 height 5
drag, startPoint x: 174, startPoint y: 201, endPoint x: 306, endPoint y: 202, distance: 132.2
click at [306, 202] on p "Scott (director) owns $650k in property / land assets under a company structure…" at bounding box center [280, 204] width 220 height 11
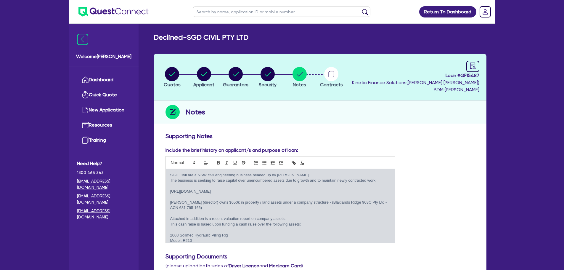
click at [213, 211] on p at bounding box center [280, 212] width 220 height 5
drag, startPoint x: 221, startPoint y: 202, endPoint x: 237, endPoint y: 205, distance: 16.2
click at [237, 205] on p "Scott (director) owns $650k in property / land assets under a company structure…" at bounding box center [280, 204] width 220 height 11
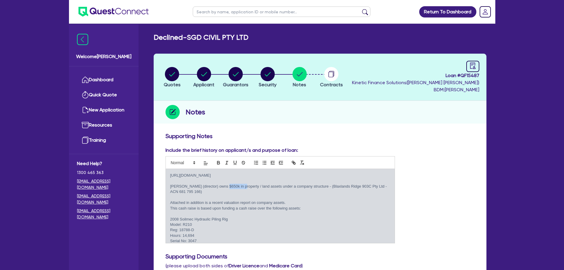
scroll to position [30, 0]
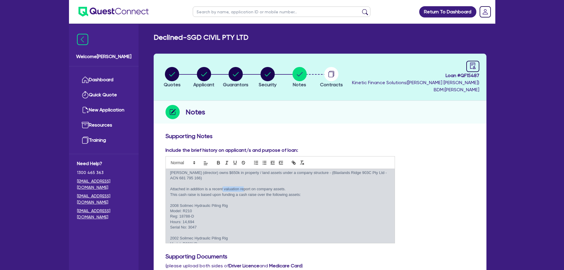
drag, startPoint x: 223, startPoint y: 188, endPoint x: 244, endPoint y: 187, distance: 21.0
click at [244, 187] on p "Attached in addition is a recent valuation report on company assets." at bounding box center [280, 188] width 220 height 5
click at [260, 193] on p "This cash raise is based upon funding a cash raise over the following assets:" at bounding box center [280, 194] width 220 height 5
drag, startPoint x: 301, startPoint y: 196, endPoint x: 189, endPoint y: 194, distance: 111.6
click at [189, 194] on p "This cash raise is based upon funding a cash raise over the following assets:" at bounding box center [280, 194] width 220 height 5
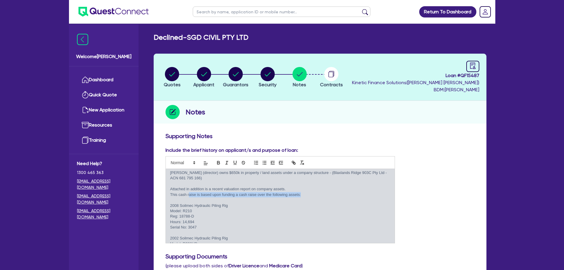
click at [190, 194] on p "This cash raise is based upon funding a cash raise over the following assets:" at bounding box center [280, 194] width 220 height 5
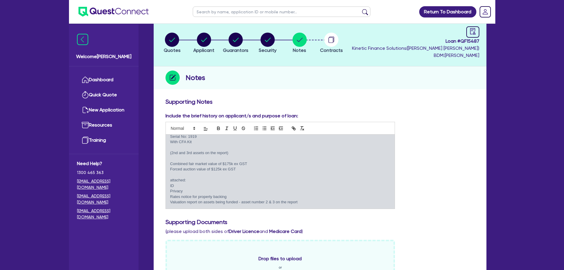
scroll to position [0, 0]
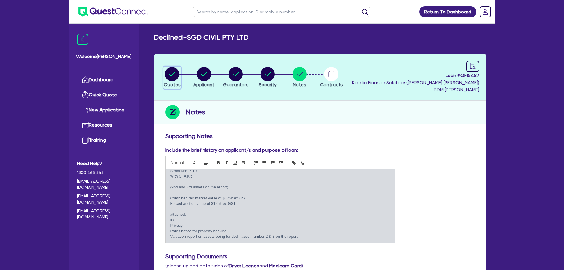
click at [167, 74] on circle "button" at bounding box center [172, 74] width 14 height 14
select select "Quest Finance - Own Book"
select select "PRIMARY_ASSETS"
select select "CONSTRUCTION_AND_EARTHMOVING_EQUIPMENT"
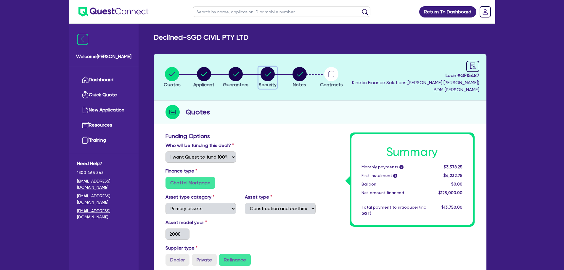
click at [262, 74] on circle "button" at bounding box center [267, 74] width 14 height 14
select select "PRIMARY_ASSETS"
select select "CONSTRUCTION_AND_EARTHMOVING_EQUIPMENT"
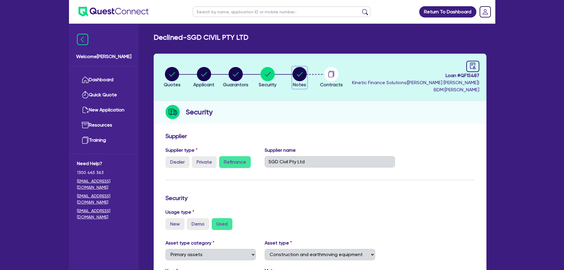
click at [301, 74] on circle "button" at bounding box center [299, 74] width 14 height 14
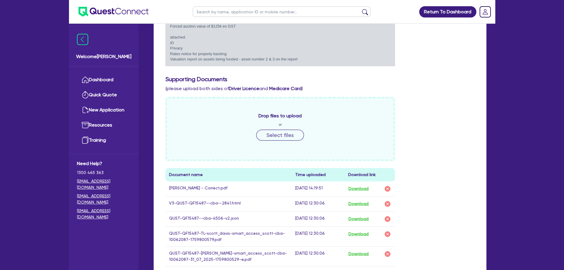
scroll to position [237, 0]
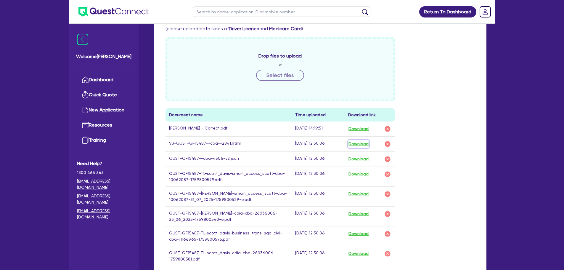
click at [364, 145] on button "Download" at bounding box center [358, 144] width 21 height 8
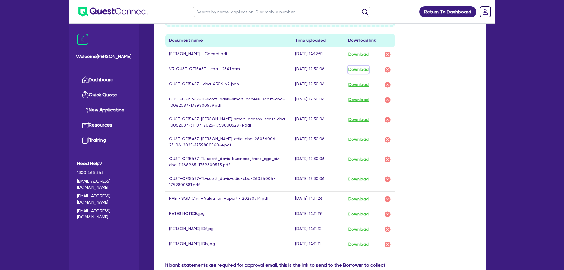
scroll to position [325, 0]
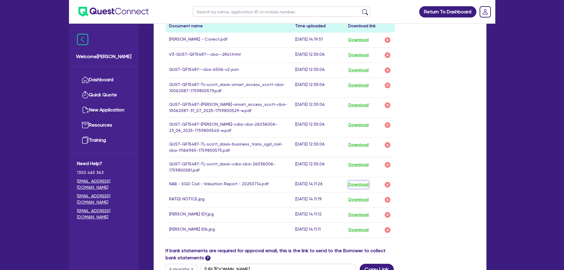
click at [367, 183] on button "Download" at bounding box center [358, 184] width 21 height 8
click at [356, 201] on button "Download" at bounding box center [358, 200] width 21 height 8
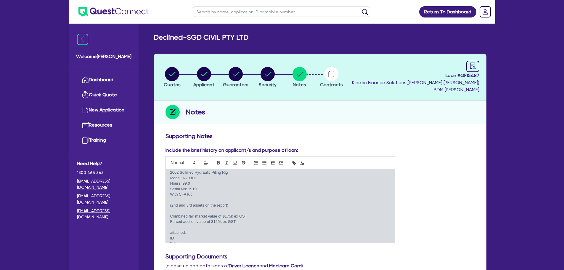
scroll to position [25, 0]
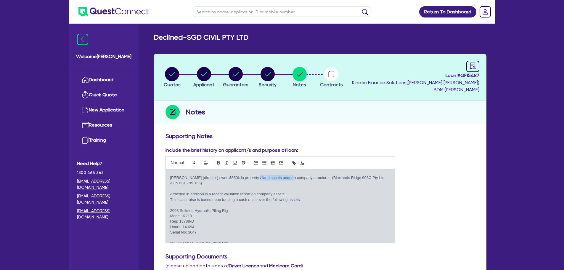
drag, startPoint x: 249, startPoint y: 180, endPoint x: 288, endPoint y: 179, distance: 39.6
click at [288, 179] on p "Scott (director) owns $650k in property / land assets under a company structure…" at bounding box center [280, 180] width 220 height 11
drag, startPoint x: 309, startPoint y: 175, endPoint x: 361, endPoint y: 175, distance: 51.2
click at [361, 175] on p "Scott (director) owns $650k in property / land assets under a company structure…" at bounding box center [280, 180] width 220 height 11
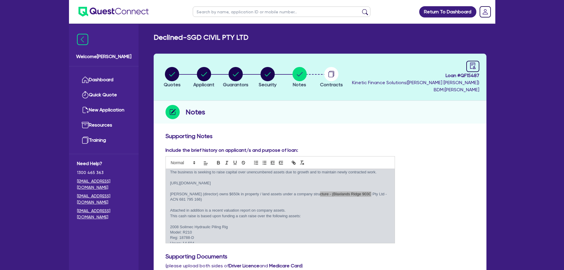
scroll to position [0, 0]
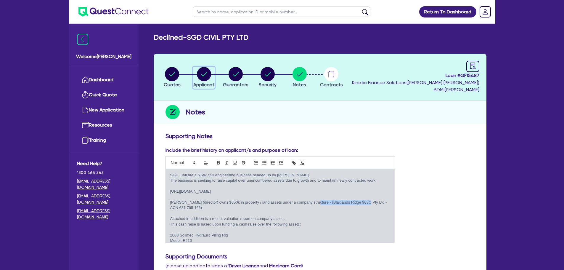
click at [201, 75] on circle "button" at bounding box center [204, 74] width 14 height 14
select select "COMPANY"
select select "BUILDING_CONSTRUCTION"
select select "BUSINESSES_INFRASTRUCTURE_PROJECT"
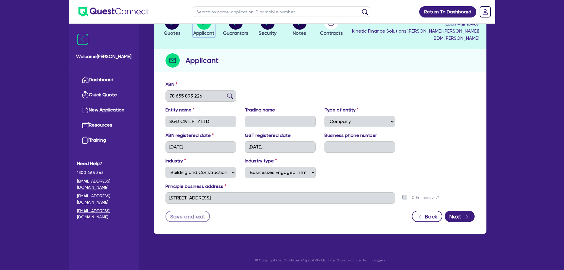
scroll to position [22, 0]
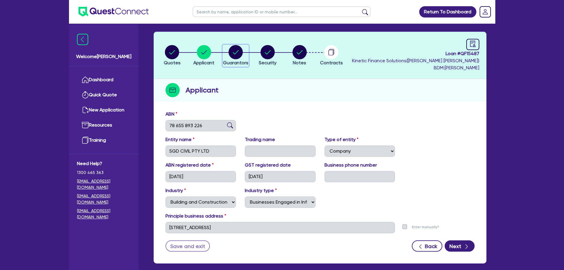
click at [231, 55] on circle "button" at bounding box center [235, 52] width 14 height 14
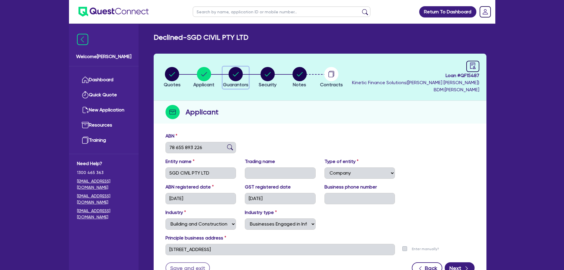
select select "MR"
select select "NSW"
select select "SINGLE"
select select "INVESTMENT_PROPERTY"
select select "EQUIPMENT"
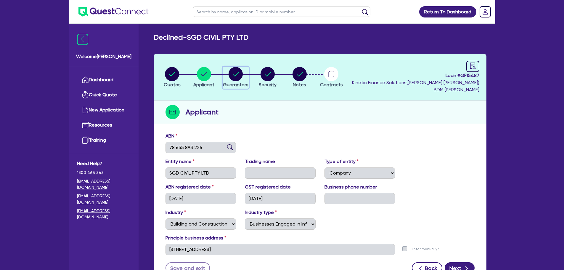
select select "CASH"
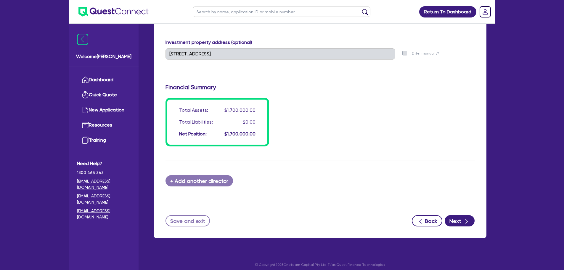
scroll to position [485, 0]
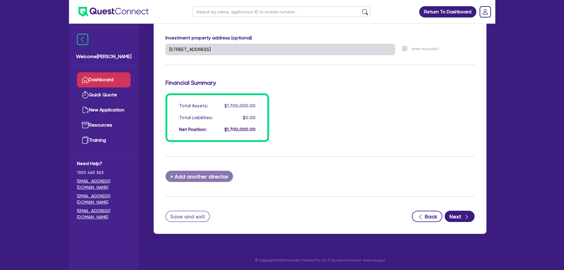
click at [125, 76] on link "Dashboard" at bounding box center [104, 79] width 54 height 15
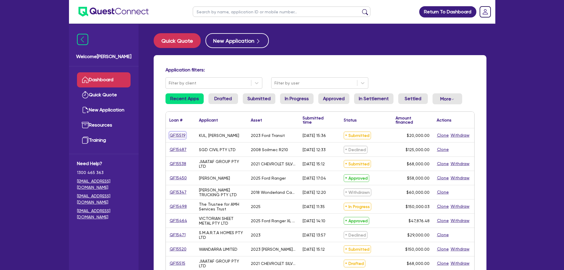
click at [177, 134] on link "QF15519" at bounding box center [177, 135] width 17 height 7
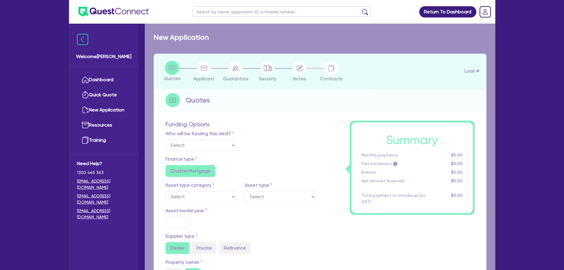
select select "Quest Finance - Own Book"
select select "CARS_AND_LIGHT_TRUCKS"
type input "2023"
type input "50,000"
type input "30,000"
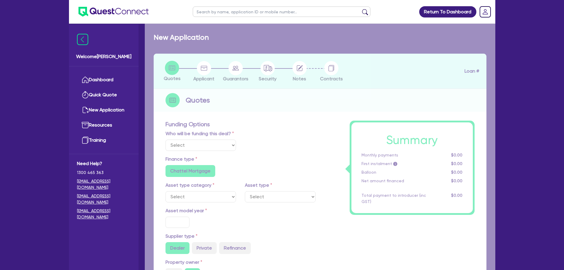
type input "6"
type input "1,200"
type input "17.95"
select select "PASSENGER_VEHICLES"
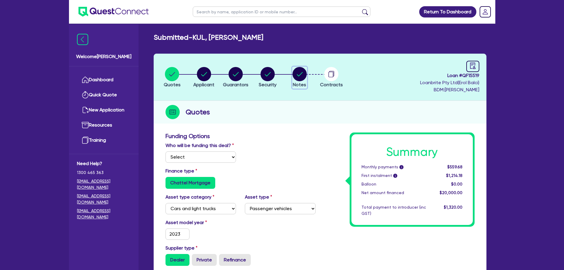
click at [300, 76] on circle "button" at bounding box center [299, 74] width 14 height 14
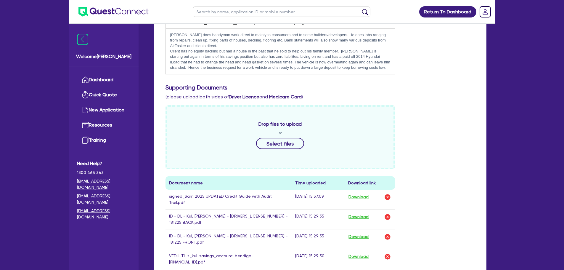
scroll to position [237, 0]
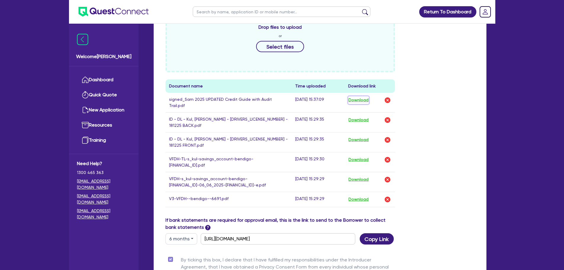
click at [361, 102] on button "Download" at bounding box center [358, 100] width 21 height 8
click at [367, 195] on button "Download" at bounding box center [358, 199] width 21 height 8
click at [109, 76] on link "Dashboard" at bounding box center [104, 79] width 54 height 15
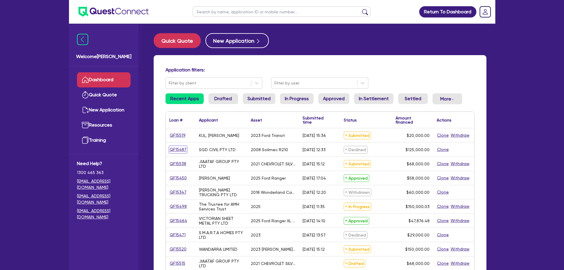
click at [181, 148] on link "QF15487" at bounding box center [177, 149] width 17 height 7
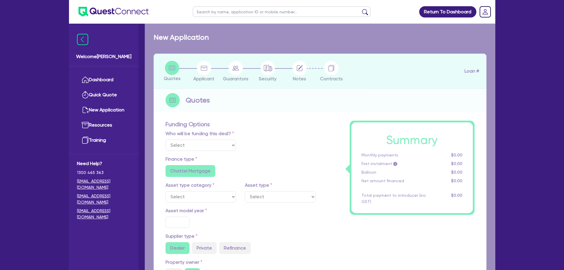
select select "Quest Finance - Own Book"
select select "PRIMARY_ASSETS"
type input "2008"
radio input "false"
radio input "true"
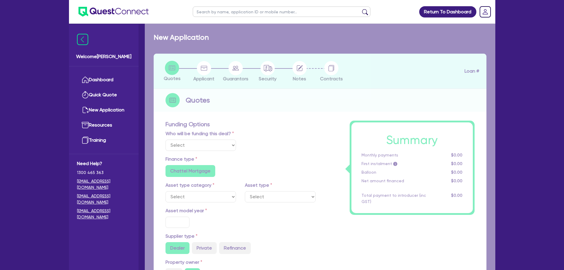
radio input "true"
type input "125,000"
type input "10"
type input "12,500"
type input "17.95"
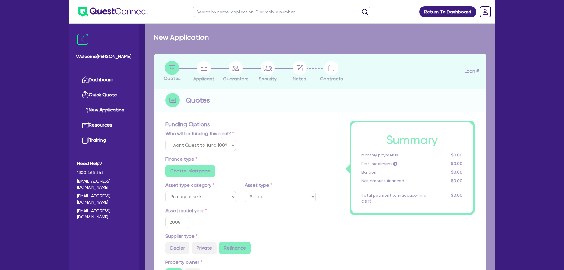
select select "CONSTRUCTION_AND_EARTHMOVING_EQUIPMENT"
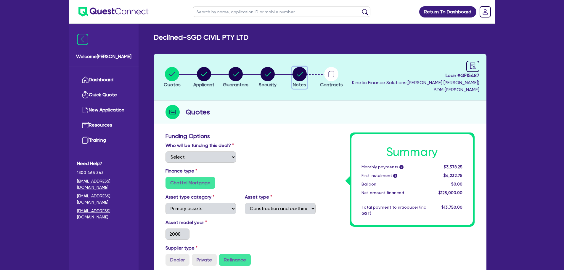
click at [305, 77] on circle "button" at bounding box center [299, 74] width 14 height 14
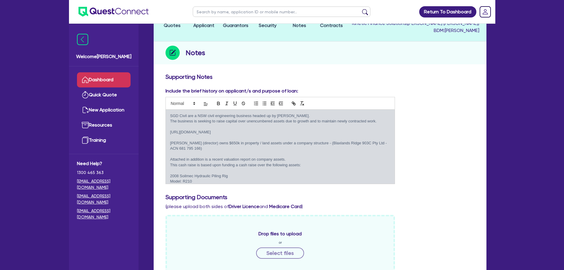
click at [122, 75] on link "Dashboard" at bounding box center [104, 79] width 54 height 15
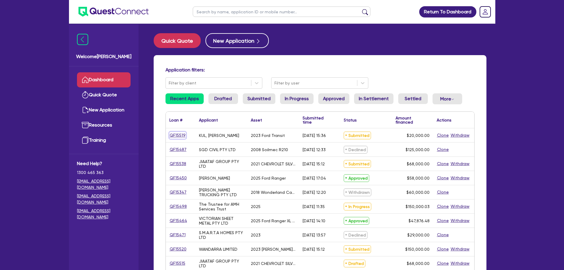
click at [183, 135] on link "QF15519" at bounding box center [177, 135] width 17 height 7
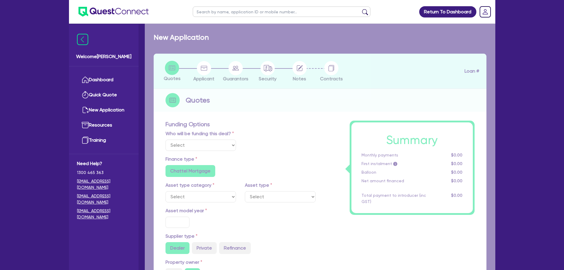
select select "Quest Finance - Own Book"
select select "CARS_AND_LIGHT_TRUCKS"
type input "2023"
type input "50,000"
type input "30,000"
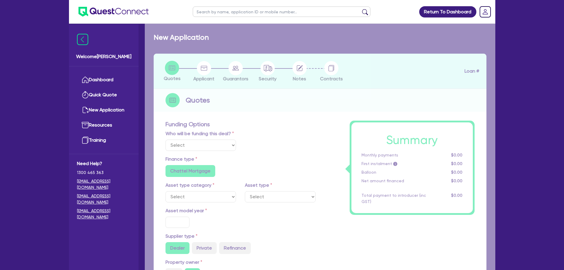
type input "6"
type input "1,200"
type input "17.95"
select select "PASSENGER_VEHICLES"
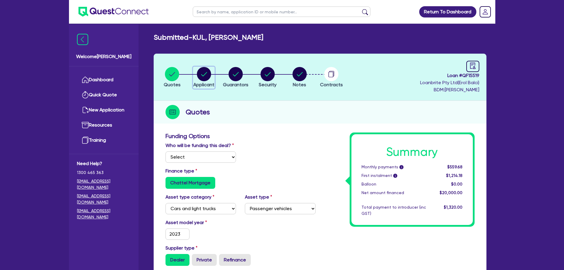
click at [199, 72] on circle "button" at bounding box center [204, 74] width 14 height 14
select select "SOLE_TRADER"
select select "BUILDING_CONSTRUCTION"
select select "TRADES_SERVICES_CONSUMERS"
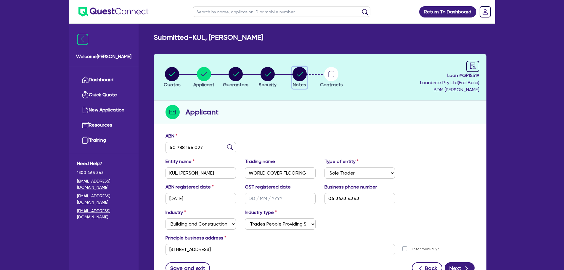
click at [301, 73] on icon "button" at bounding box center [299, 74] width 6 height 4
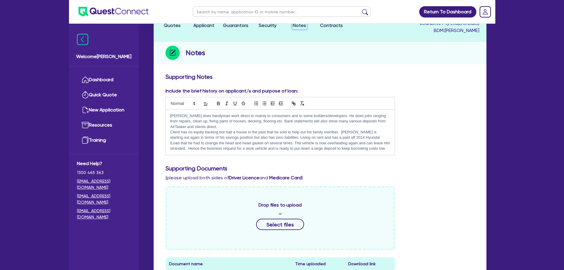
scroll to position [30, 0]
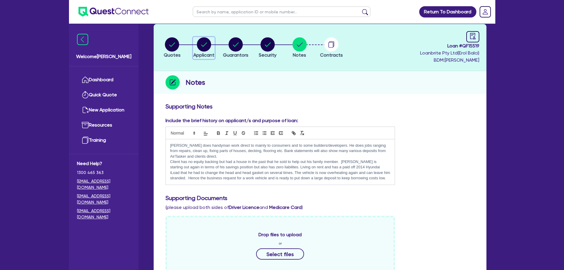
click at [202, 47] on circle "button" at bounding box center [204, 44] width 14 height 14
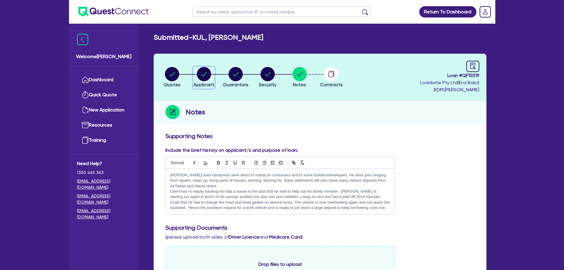
select select "SOLE_TRADER"
select select "BUILDING_CONSTRUCTION"
select select "TRADES_SERVICES_CONSUMERS"
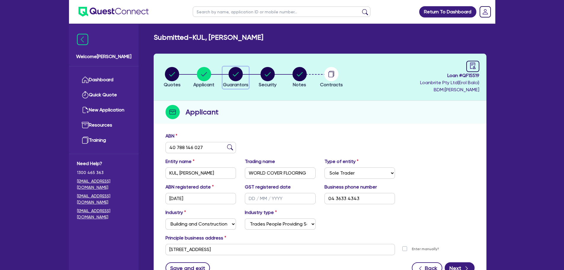
click at [232, 74] on circle "button" at bounding box center [235, 74] width 14 height 14
select select "MR"
select select "NSW"
select select "SINGLE"
select select "CASH"
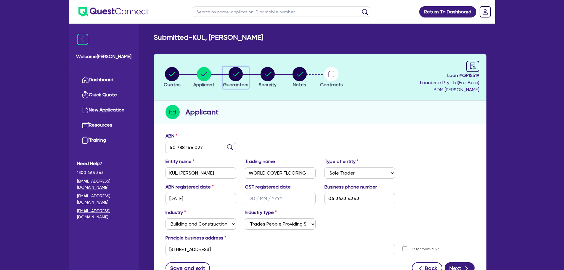
select select "VEHICLE"
select select "HOUSEHOLD_PERSONAL"
select select "OTHER"
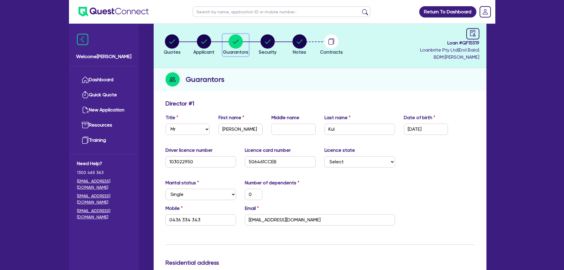
scroll to position [30, 0]
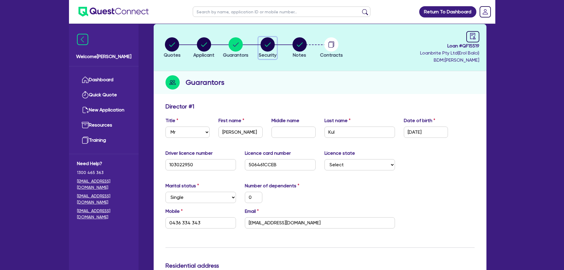
click at [259, 39] on div "button" at bounding box center [268, 44] width 18 height 14
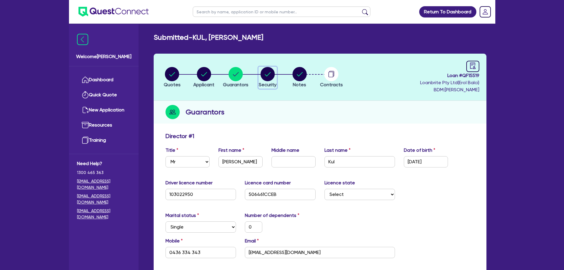
select select "CARS_AND_LIGHT_TRUCKS"
select select "PASSENGER_VEHICLES"
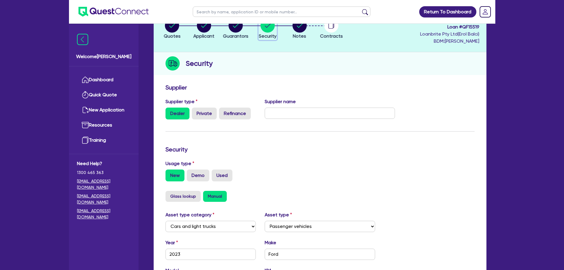
scroll to position [15, 0]
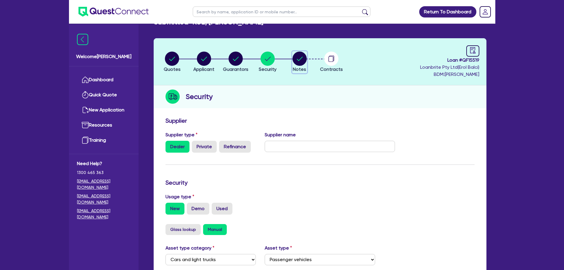
click at [301, 54] on circle "button" at bounding box center [299, 58] width 14 height 14
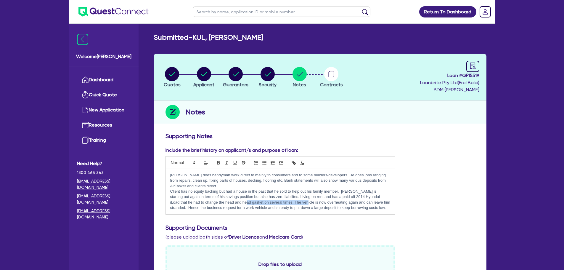
drag, startPoint x: 228, startPoint y: 203, endPoint x: 289, endPoint y: 201, distance: 61.8
click at [289, 201] on p "Client has no equity backing but had a house in the past that he sold to help o…" at bounding box center [280, 199] width 220 height 22
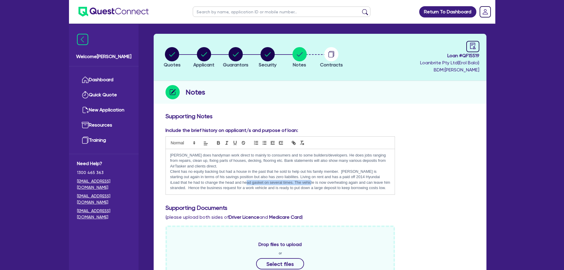
scroll to position [30, 0]
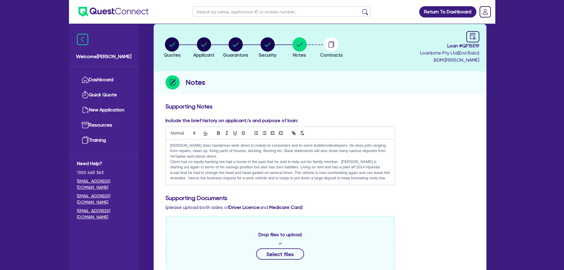
click at [265, 191] on div "Include the brief history on applicant/s and purpose of loan: Sam does handyman…" at bounding box center [320, 270] width 318 height 306
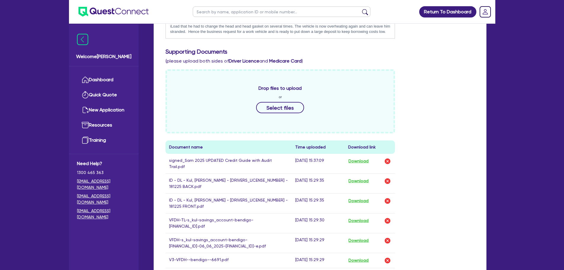
scroll to position [207, 0]
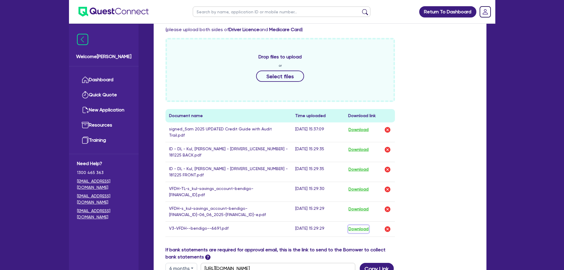
click at [365, 225] on button "Download" at bounding box center [358, 229] width 21 height 8
click at [363, 185] on button "Download" at bounding box center [358, 189] width 21 height 8
click at [500, 12] on div "Return To Dashboard Edit Profile Logout Welcome Sam Dashboard Quick Quote New A…" at bounding box center [282, 91] width 564 height 597
click at [364, 201] on td "Download" at bounding box center [369, 211] width 50 height 20
click at [364, 205] on button "Download" at bounding box center [358, 209] width 21 height 8
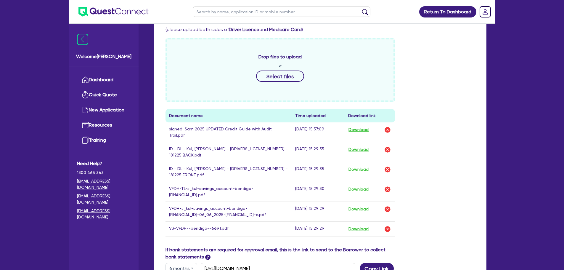
click at [513, 35] on div "Return To Dashboard Edit Profile Logout Welcome Sam Dashboard Quick Quote New A…" at bounding box center [282, 91] width 564 height 597
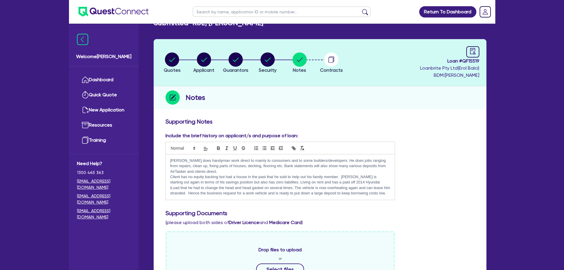
scroll to position [0, 0]
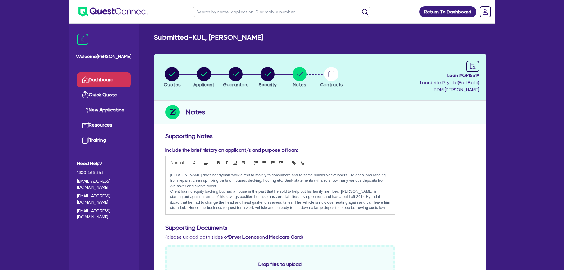
click at [111, 76] on link "Dashboard" at bounding box center [104, 79] width 54 height 15
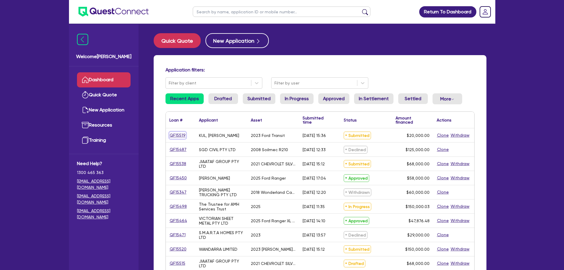
click at [173, 133] on link "QF15519" at bounding box center [177, 135] width 17 height 7
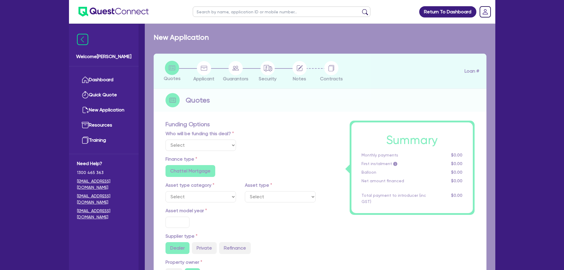
select select "Quest Finance - Own Book"
select select "CARS_AND_LIGHT_TRUCKS"
type input "2023"
type input "50,000"
type input "30,000"
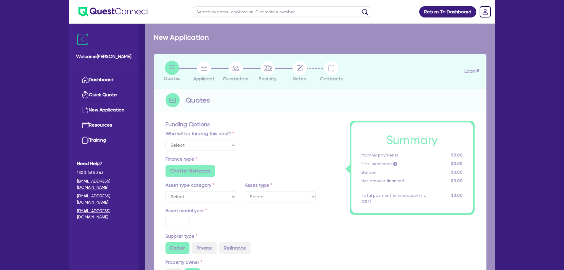
type input "6"
type input "1,200"
type input "17.95"
select select "PASSENGER_VEHICLES"
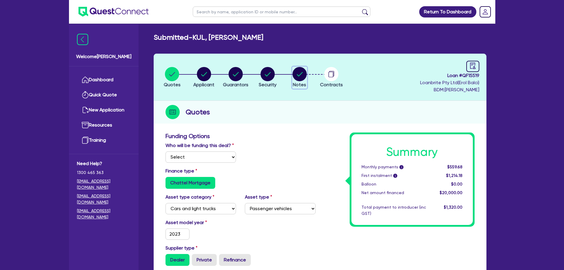
click at [298, 73] on circle "button" at bounding box center [299, 74] width 14 height 14
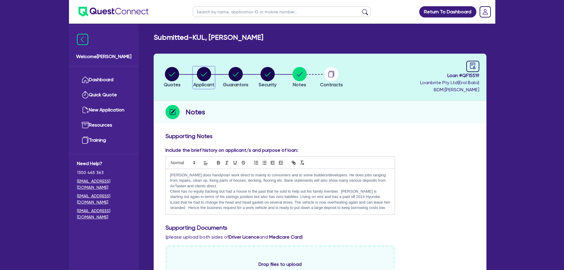
click at [198, 79] on icon "button" at bounding box center [204, 74] width 14 height 14
select select "SOLE_TRADER"
select select "BUILDING_CONSTRUCTION"
select select "TRADES_SERVICES_CONSUMERS"
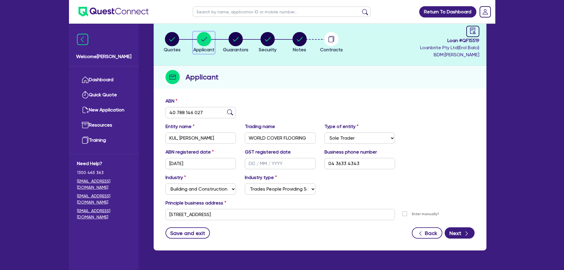
scroll to position [22, 0]
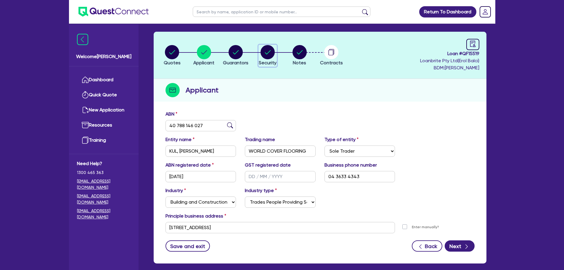
click at [261, 52] on circle "button" at bounding box center [267, 52] width 14 height 14
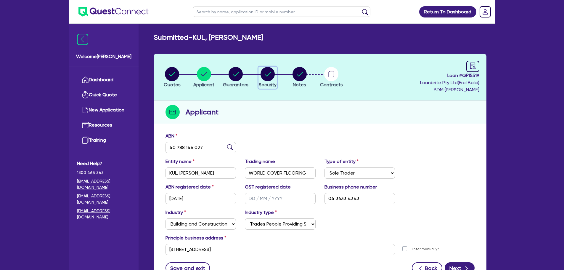
select select "CARS_AND_LIGHT_TRUCKS"
select select "PASSENGER_VEHICLES"
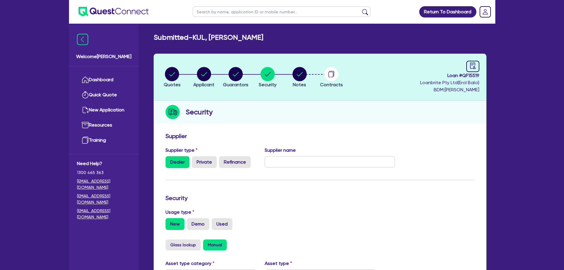
click at [237, 65] on header "Quotes Applicant Guarantors Security Notes Contracts Loan # QF15519 Loanbrite P…" at bounding box center [320, 77] width 333 height 47
click at [237, 71] on circle "button" at bounding box center [235, 74] width 14 height 14
select select "MR"
select select "NSW"
select select "SINGLE"
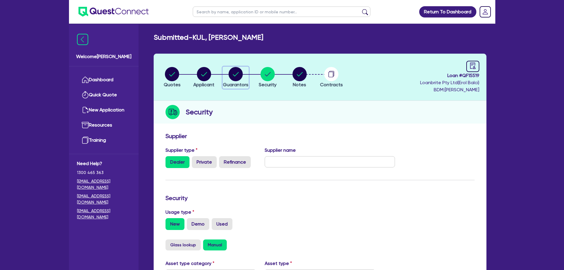
select select "CASH"
select select "VEHICLE"
select select "HOUSEHOLD_PERSONAL"
select select "OTHER"
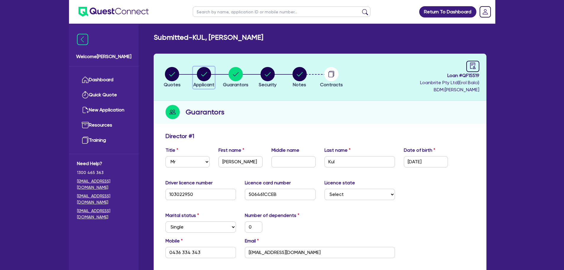
click at [201, 77] on circle "button" at bounding box center [204, 74] width 14 height 14
select select "SOLE_TRADER"
select select "BUILDING_CONSTRUCTION"
select select "TRADES_SERVICES_CONSUMERS"
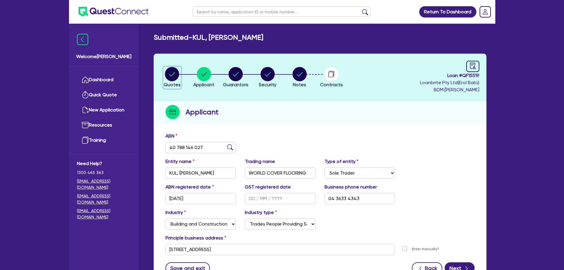
click at [175, 74] on circle "button" at bounding box center [172, 74] width 14 height 14
select select "Quest Finance - Own Book"
select select "CARS_AND_LIGHT_TRUCKS"
select select "PASSENGER_VEHICLES"
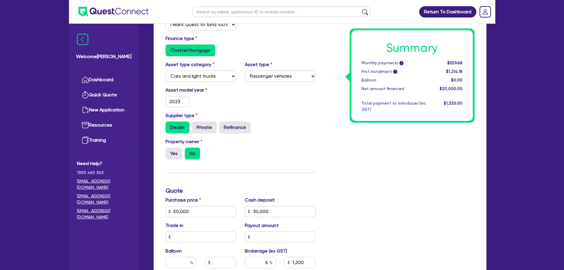
scroll to position [14, 0]
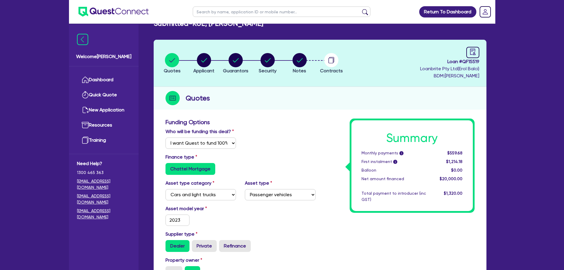
click at [277, 60] on li "Security" at bounding box center [267, 63] width 32 height 21
click at [271, 60] on circle "button" at bounding box center [267, 60] width 14 height 14
select select "CARS_AND_LIGHT_TRUCKS"
select select "PASSENGER_VEHICLES"
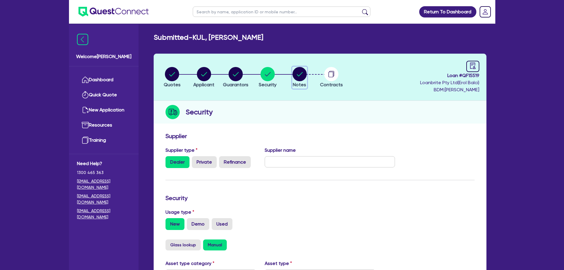
click at [302, 73] on circle "button" at bounding box center [299, 74] width 14 height 14
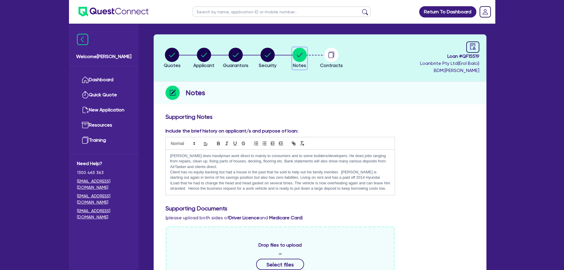
scroll to position [30, 0]
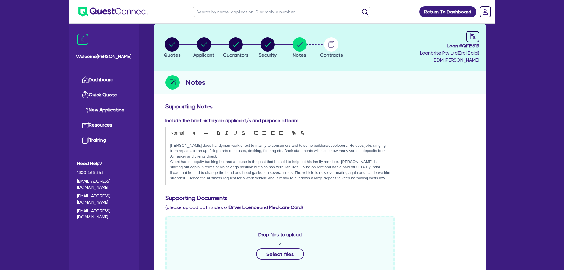
click at [361, 179] on p "Client has no equity backing but had a house in the past that he sold to help o…" at bounding box center [280, 170] width 220 height 22
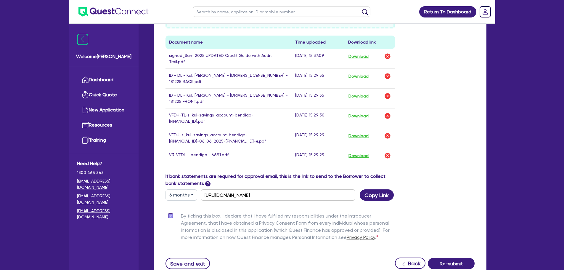
scroll to position [319, 0]
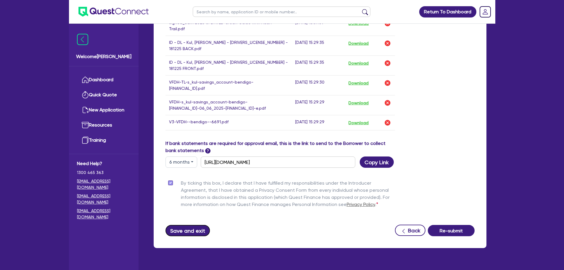
click at [191, 225] on button "Save and exit" at bounding box center [187, 230] width 45 height 11
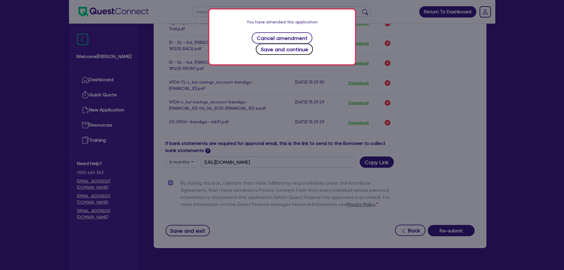
click at [313, 43] on button "Save and continue" at bounding box center [284, 48] width 57 height 11
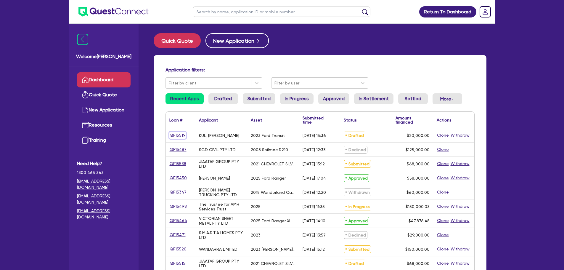
click at [169, 135] on link "QF15519" at bounding box center [177, 135] width 17 height 7
select select "Quest Finance - Own Book"
select select "CARS_AND_LIGHT_TRUCKS"
select select "PASSENGER_VEHICLES"
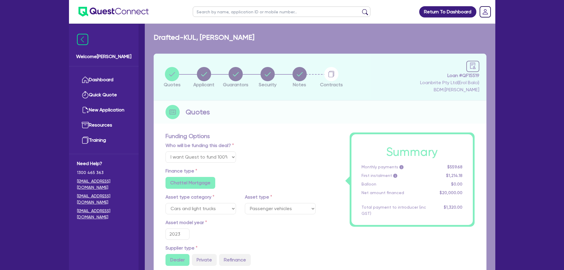
type input "50,000"
type input "30,000"
type input "1,200"
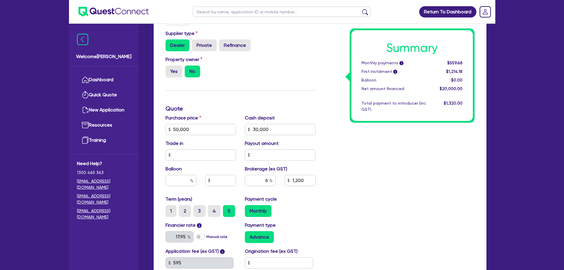
scroll to position [310, 0]
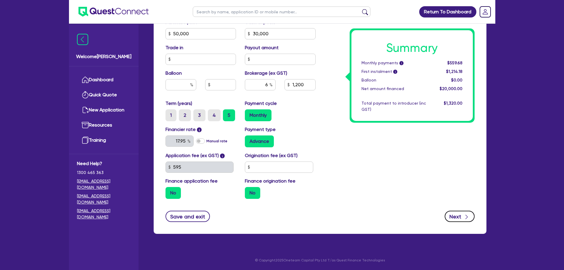
click at [466, 218] on icon "button" at bounding box center [466, 216] width 2 height 4
type input "50,000"
type input "30,000"
type input "1,200"
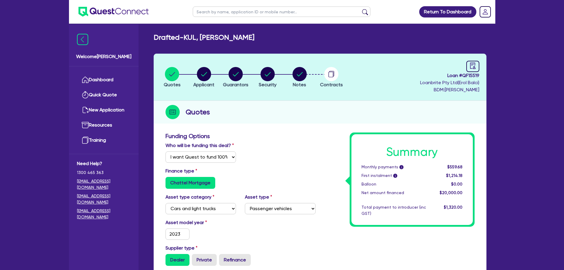
select select "SOLE_TRADER"
select select "BUILDING_CONSTRUCTION"
select select "TRADES_SERVICES_CONSUMERS"
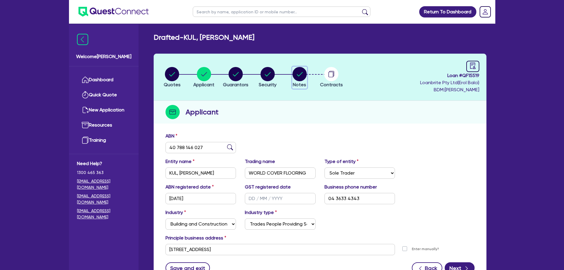
click at [301, 74] on icon "button" at bounding box center [299, 74] width 6 height 4
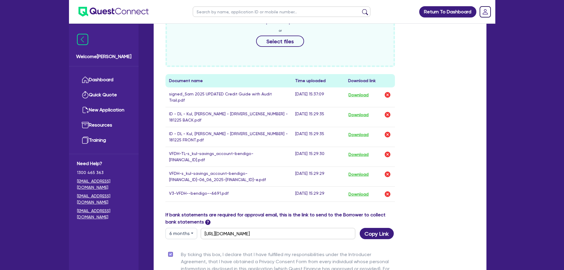
scroll to position [319, 0]
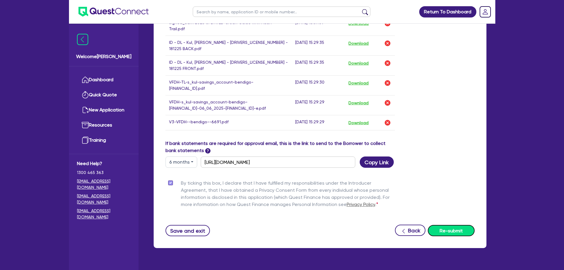
click at [463, 225] on button "Re-submit" at bounding box center [450, 230] width 47 height 11
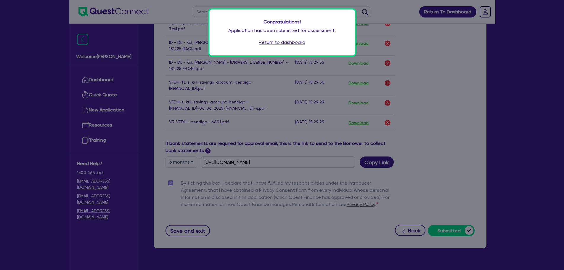
click at [271, 43] on link "Return to dashboard" at bounding box center [282, 42] width 46 height 7
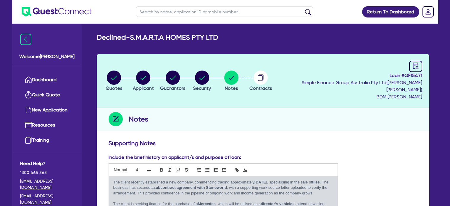
scroll to position [207, 0]
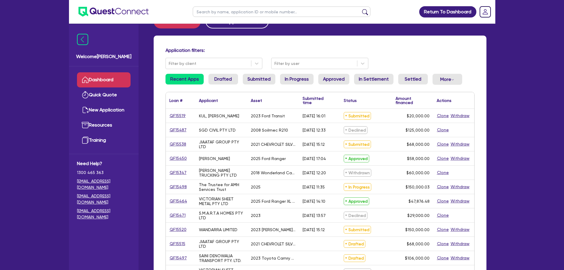
scroll to position [59, 0]
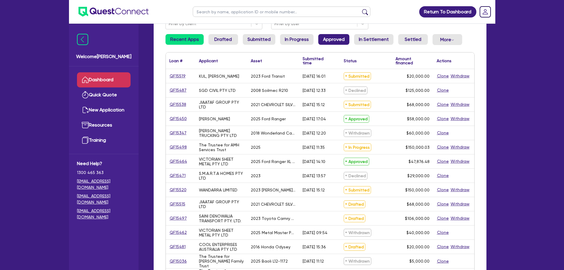
click at [323, 37] on link "Approved" at bounding box center [333, 39] width 31 height 11
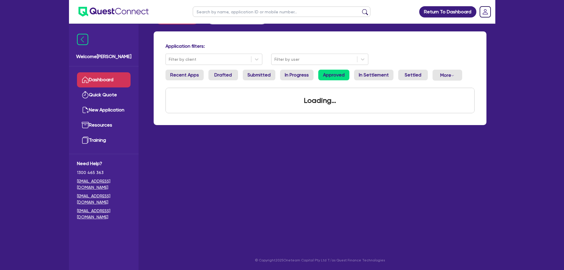
scroll to position [51, 0]
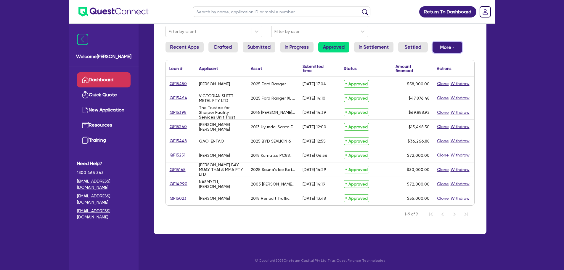
click at [441, 48] on button "More Withdrawn Declined" at bounding box center [447, 47] width 30 height 11
click at [425, 66] on link "Declined" at bounding box center [437, 71] width 44 height 11
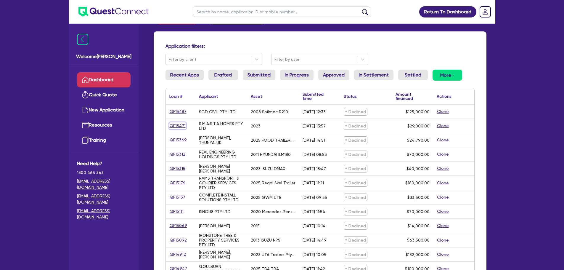
click at [177, 127] on link "QF15471" at bounding box center [177, 125] width 17 height 7
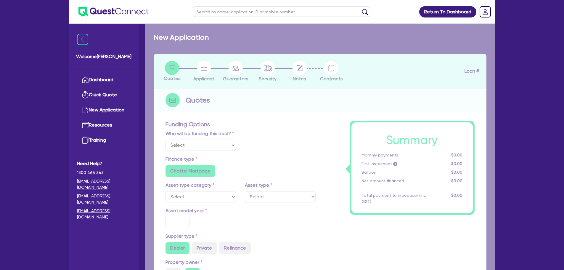
select select "Quest Finance - Own Book"
select select "CARS_AND_LIGHT_TRUCKS"
type input "2023"
radio input "true"
type input "29,000"
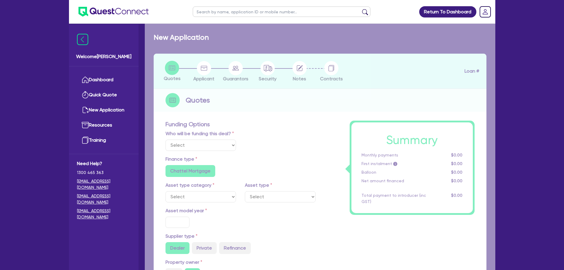
type input "10"
type input "2,900"
type input "17.95"
type input "1,200"
select select "PASSENGER_VEHICLES"
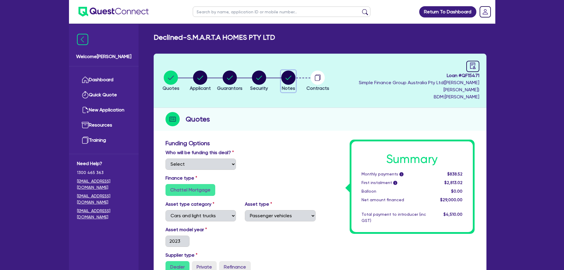
click at [293, 77] on icon "button" at bounding box center [288, 77] width 14 height 14
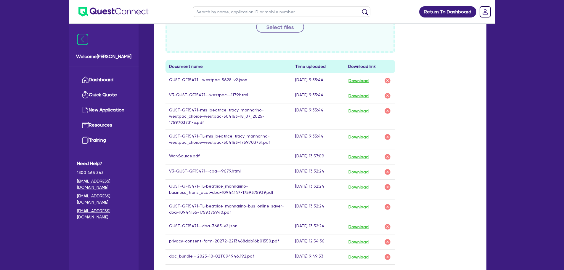
scroll to position [266, 0]
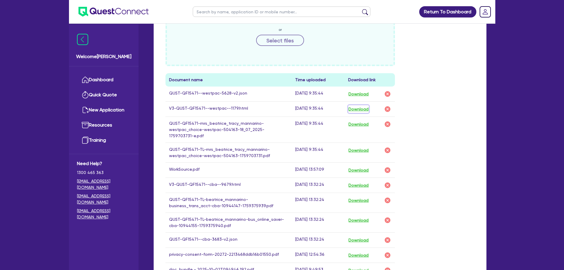
click at [362, 105] on button "Download" at bounding box center [358, 109] width 21 height 8
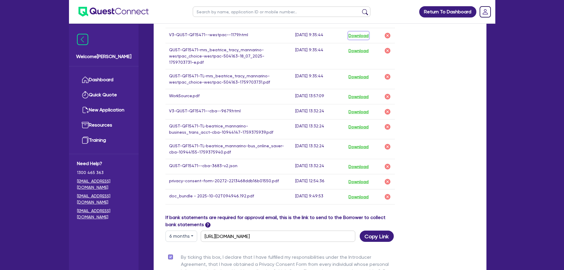
scroll to position [325, 0]
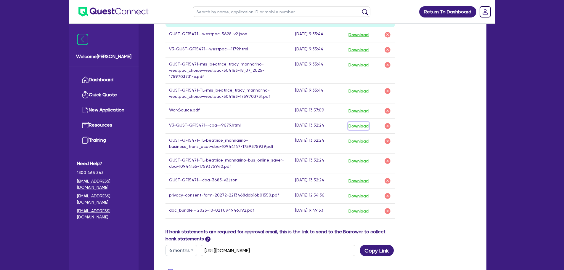
click at [361, 122] on button "Download" at bounding box center [358, 126] width 21 height 8
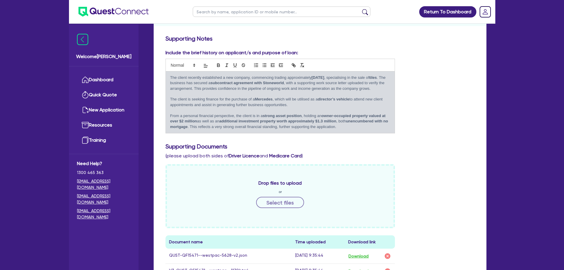
scroll to position [0, 0]
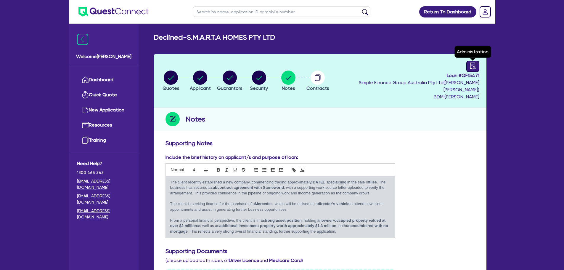
click at [468, 67] on div at bounding box center [472, 66] width 13 height 11
select select "DECLINED"
select select "Quest Finance - Own Book"
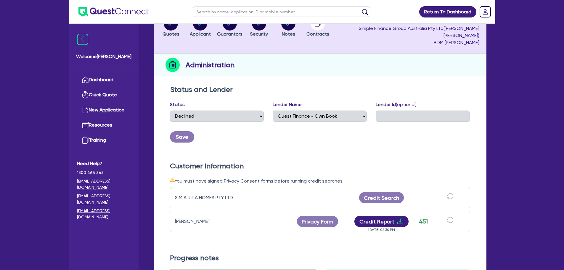
scroll to position [118, 0]
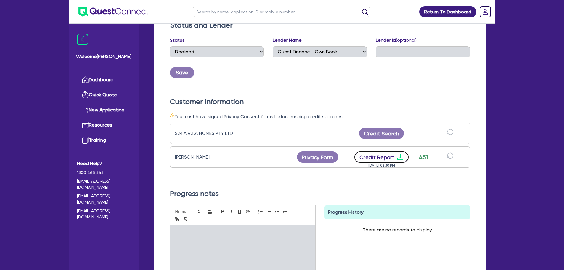
click at [382, 151] on button "Credit Report" at bounding box center [381, 156] width 54 height 11
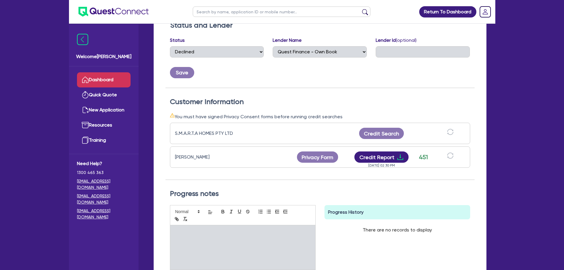
click at [106, 77] on link "Dashboard" at bounding box center [104, 79] width 54 height 15
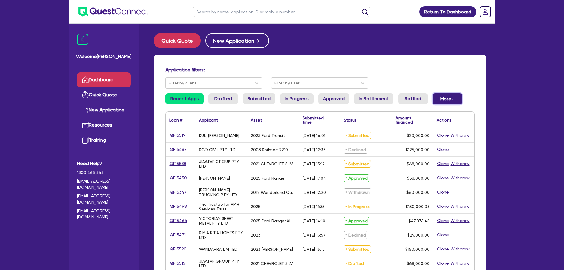
click at [437, 97] on button "More Withdrawn Declined" at bounding box center [447, 98] width 30 height 11
click at [436, 122] on link "Declined" at bounding box center [437, 122] width 44 height 11
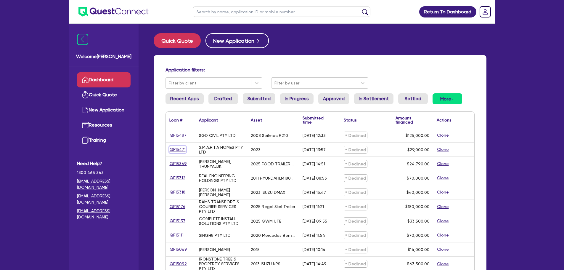
click at [180, 150] on link "QF15471" at bounding box center [177, 149] width 17 height 7
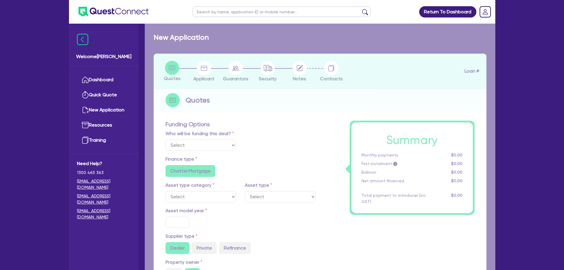
select select "Quest Finance - Own Book"
select select "CARS_AND_LIGHT_TRUCKS"
type input "2023"
radio input "true"
type input "29,000"
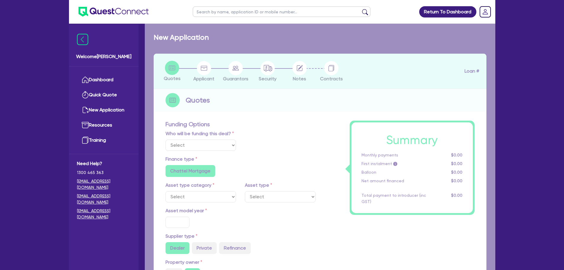
type input "10"
type input "2,900"
type input "17.95"
type input "1,200"
select select "PASSENGER_VEHICLES"
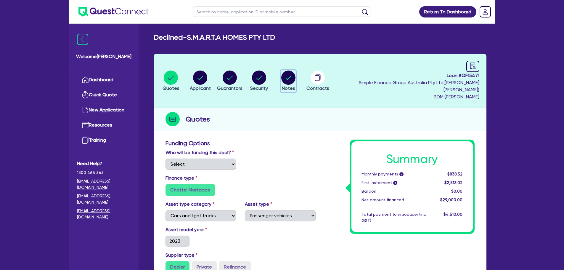
click at [295, 74] on circle "button" at bounding box center [288, 77] width 14 height 14
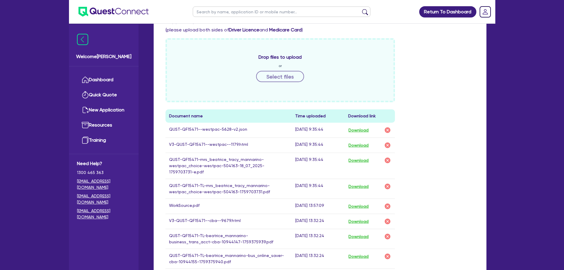
scroll to position [266, 0]
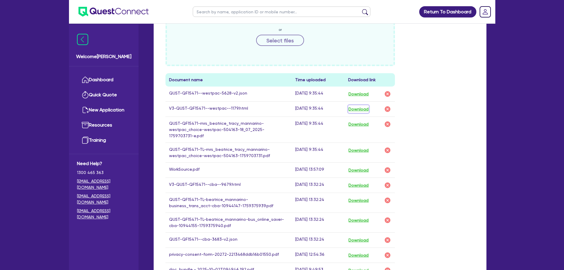
click at [368, 105] on button "Download" at bounding box center [358, 109] width 21 height 8
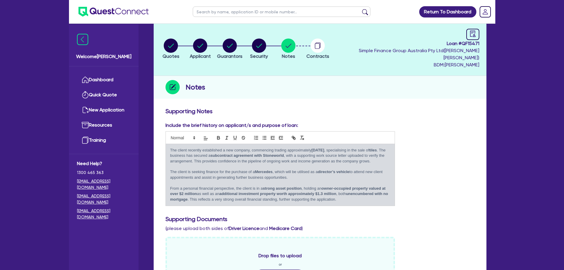
scroll to position [0, 0]
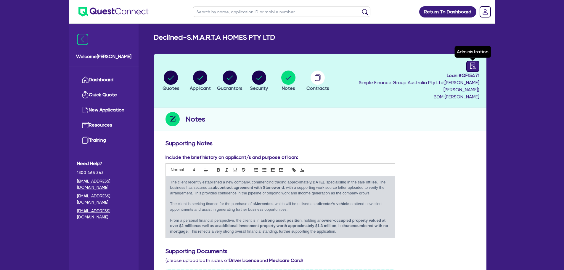
click at [473, 68] on icon "audit" at bounding box center [472, 65] width 5 height 6
select select "DECLINED"
select select "Quest Finance - Own Book"
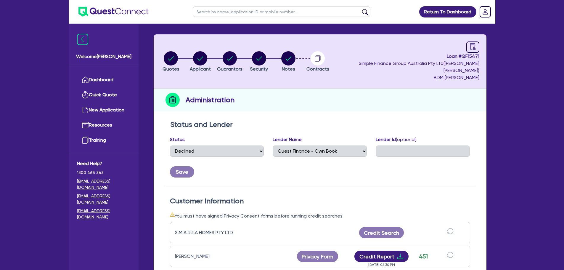
scroll to position [30, 0]
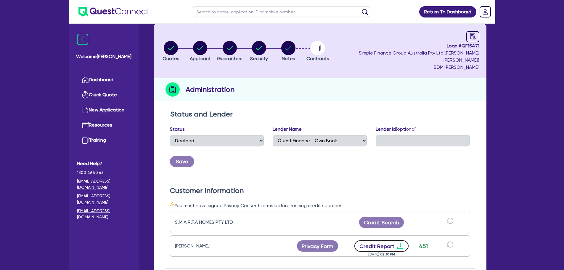
click at [399, 243] on icon "download" at bounding box center [400, 246] width 6 height 6
click at [506, 169] on div "Return To Dashboard Edit Profile Logout Welcome Sam Dashboard Quick Quote New A…" at bounding box center [282, 203] width 564 height 466
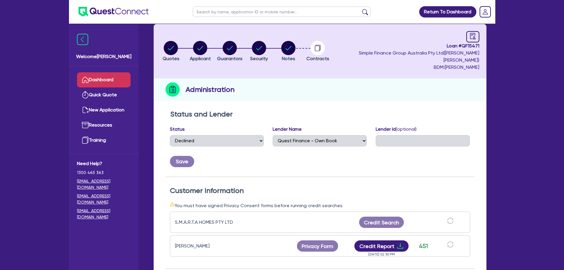
click at [122, 84] on link "Dashboard" at bounding box center [104, 79] width 54 height 15
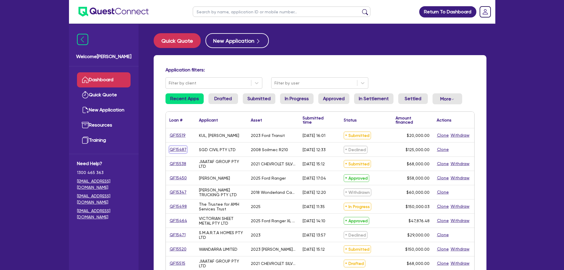
click at [173, 152] on link "QF15487" at bounding box center [177, 149] width 17 height 7
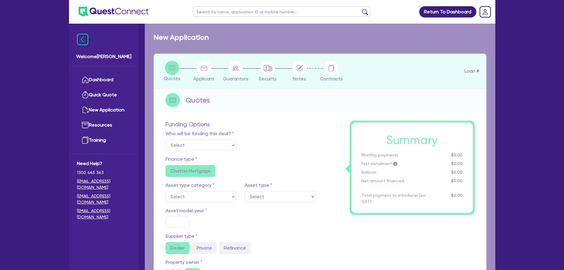
select select "Quest Finance - Own Book"
select select "PRIMARY_ASSETS"
type input "2008"
radio input "false"
radio input "true"
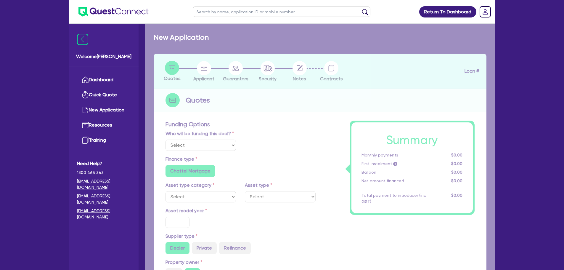
radio input "true"
type input "125,000"
type input "10"
type input "12,500"
type input "17.95"
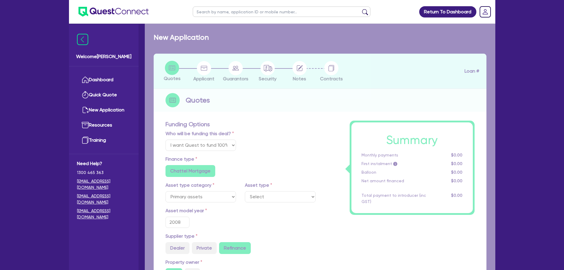
select select "CONSTRUCTION_AND_EARTHMOVING_EQUIPMENT"
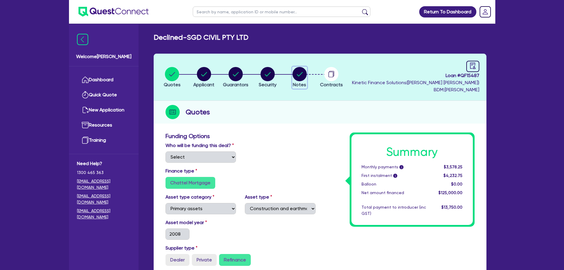
click at [302, 75] on circle "button" at bounding box center [299, 74] width 14 height 14
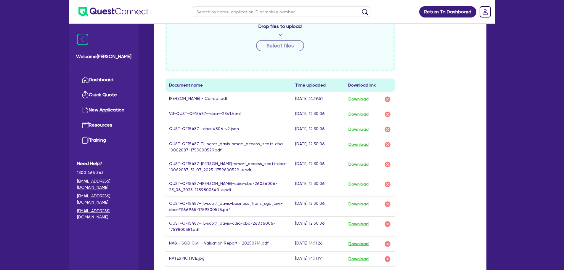
scroll to position [325, 0]
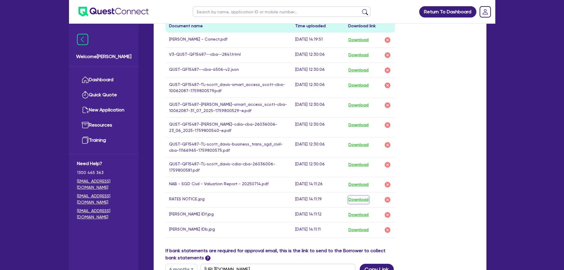
click at [352, 198] on button "Download" at bounding box center [358, 200] width 21 height 8
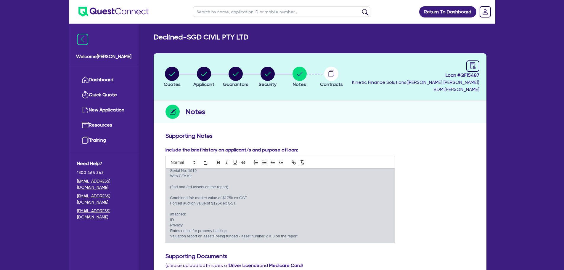
scroll to position [0, 0]
click at [208, 81] on button "Applicant" at bounding box center [204, 78] width 22 height 22
select select "COMPANY"
select select "BUILDING_CONSTRUCTION"
select select "BUSINESSES_INFRASTRUCTURE_PROJECT"
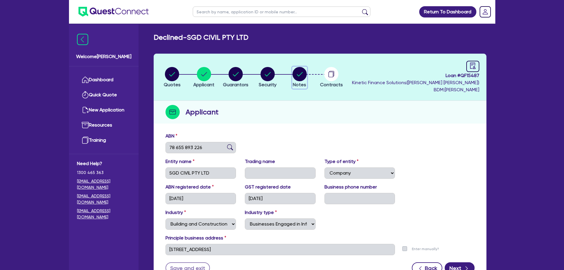
click at [304, 70] on circle "button" at bounding box center [299, 74] width 14 height 14
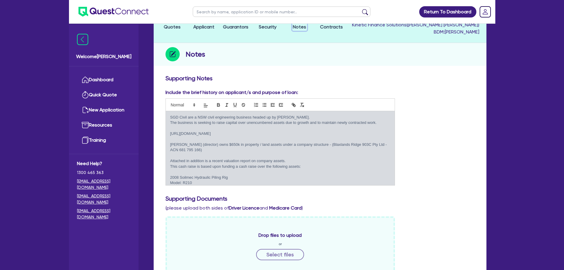
scroll to position [30, 0]
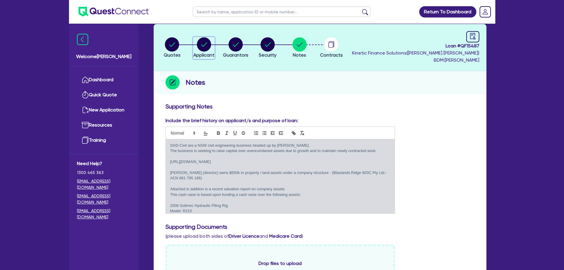
click at [198, 50] on icon "button" at bounding box center [204, 44] width 14 height 14
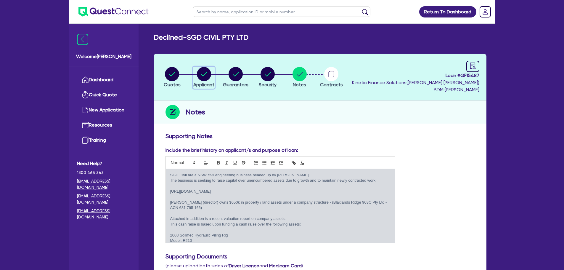
select select "COMPANY"
select select "BUILDING_CONSTRUCTION"
select select "BUSINESSES_INFRASTRUCTURE_PROJECT"
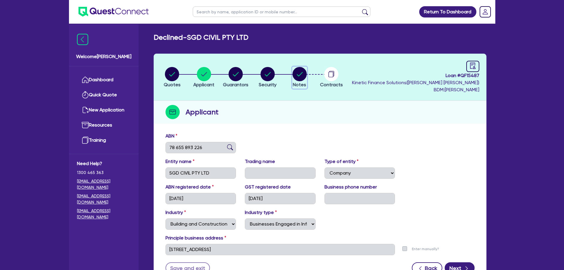
click at [297, 73] on circle "button" at bounding box center [299, 74] width 14 height 14
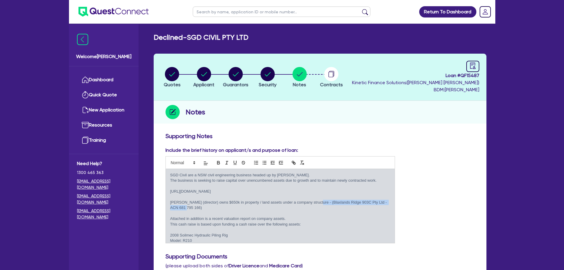
drag, startPoint x: 312, startPoint y: 202, endPoint x: 330, endPoint y: 205, distance: 18.0
click at [329, 205] on p "Scott (director) owns $650k in property / land assets under a company structure…" at bounding box center [280, 204] width 220 height 11
click at [210, 77] on icon "button" at bounding box center [204, 74] width 14 height 14
select select "COMPANY"
select select "BUILDING_CONSTRUCTION"
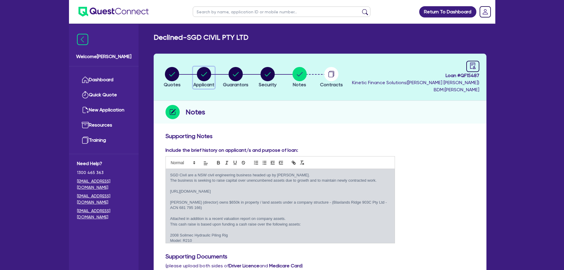
select select "BUSINESSES_INFRASTRUCTURE_PROJECT"
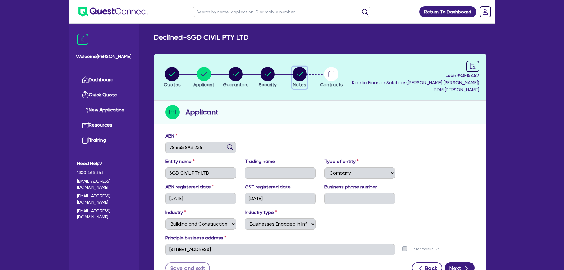
click at [302, 79] on circle "button" at bounding box center [299, 74] width 14 height 14
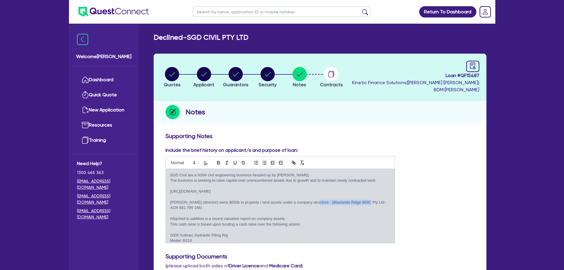
drag, startPoint x: 309, startPoint y: 201, endPoint x: 361, endPoint y: 204, distance: 51.8
click at [361, 204] on p "Scott (director) owns $650k in property / land assets under a company structure…" at bounding box center [280, 204] width 220 height 11
copy p "(Blaxlands Ridge 903C Pty Ltd"
click at [454, 115] on div "Notes" at bounding box center [320, 112] width 333 height 23
click at [106, 80] on link "Dashboard" at bounding box center [104, 79] width 54 height 15
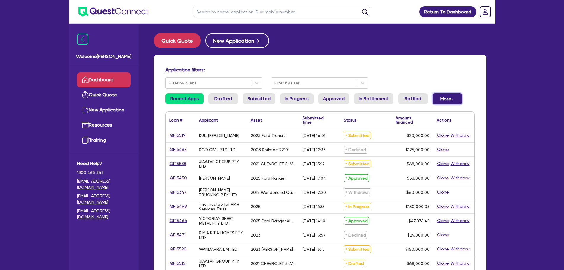
click at [438, 98] on button "More Withdrawn Declined" at bounding box center [447, 98] width 30 height 11
click at [427, 122] on link "Declined" at bounding box center [437, 122] width 44 height 11
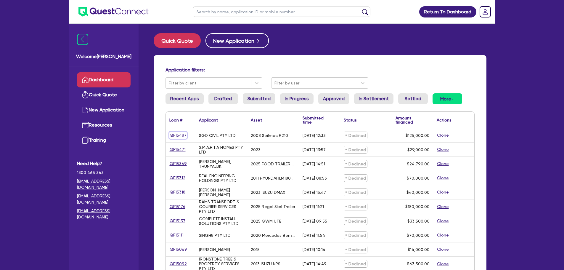
click at [180, 137] on link "QF15487" at bounding box center [177, 135] width 17 height 7
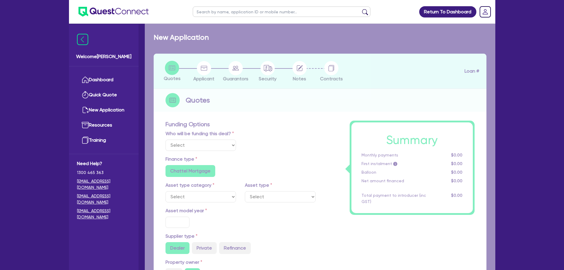
select select "Quest Finance - Own Book"
select select "PRIMARY_ASSETS"
type input "2008"
radio input "false"
radio input "true"
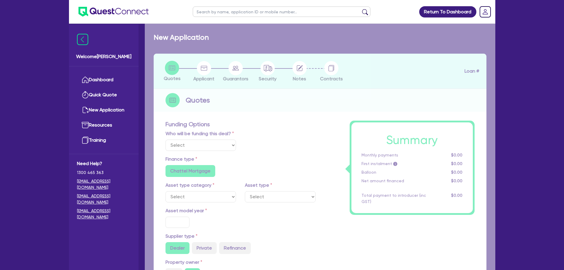
radio input "true"
type input "125,000"
type input "10"
type input "12,500"
type input "17.95"
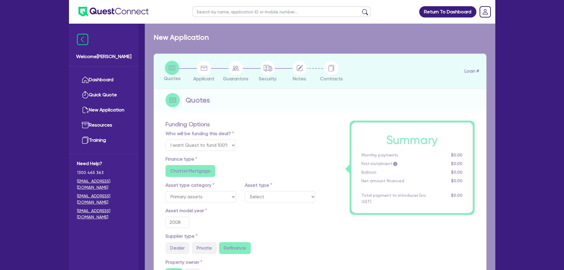
select select "CONSTRUCTION_AND_EARTHMOVING_EQUIPMENT"
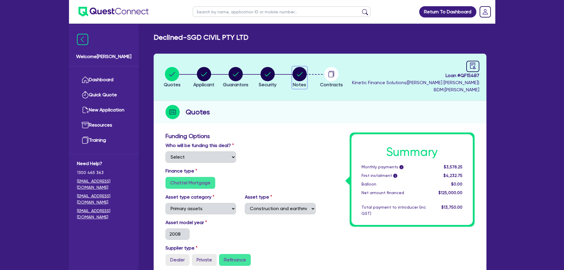
click at [300, 73] on circle "button" at bounding box center [299, 74] width 14 height 14
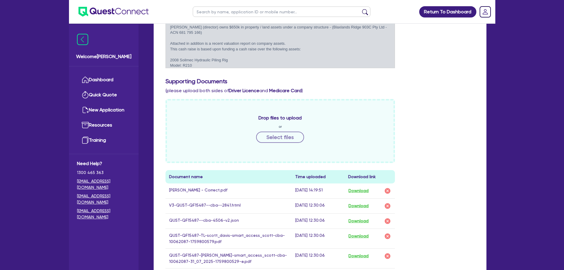
scroll to position [237, 0]
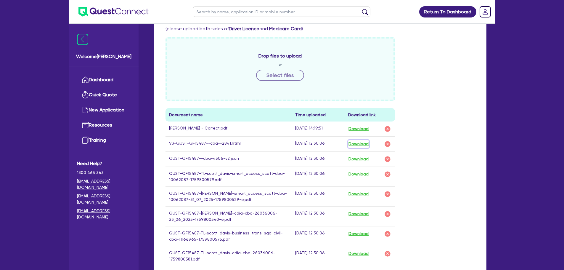
click at [364, 144] on button "Download" at bounding box center [358, 144] width 21 height 8
click at [103, 71] on ul "Dashboard Quick Quote New Application Ref Company Ref Salesperson Resources Tra…" at bounding box center [104, 109] width 70 height 87
click at [104, 77] on link "Dashboard" at bounding box center [104, 79] width 54 height 15
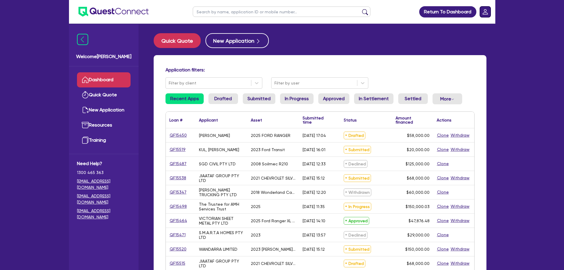
click at [480, 10] on rect "Dropdown toggle" at bounding box center [485, 12] width 11 height 11
click at [459, 41] on link "Logout" at bounding box center [468, 38] width 44 height 11
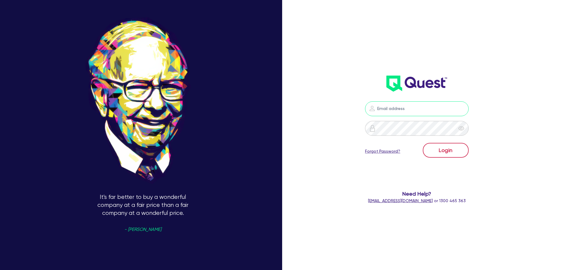
type input "sam.millard@quest.finance"
click at [443, 152] on button "Login" at bounding box center [445, 150] width 46 height 15
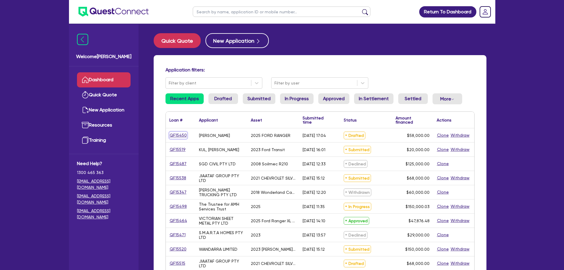
click at [180, 135] on link "QF15450" at bounding box center [178, 135] width 18 height 7
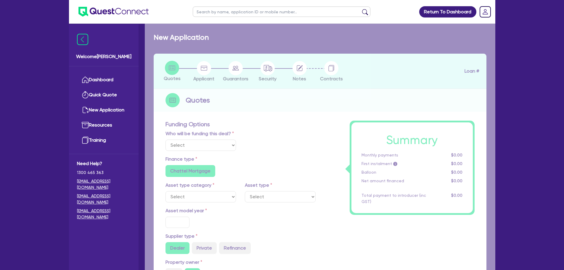
select select "Quest Finance - Own Book"
select select "CARS_AND_LIGHT_TRUCKS"
type input "2025"
radio input "true"
type input "58,000"
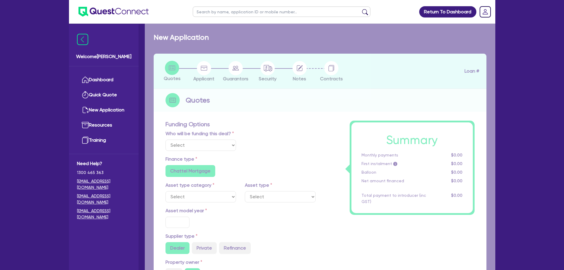
type input "30"
type input "17,400"
type input "8"
type input "4,640"
type input "17.95"
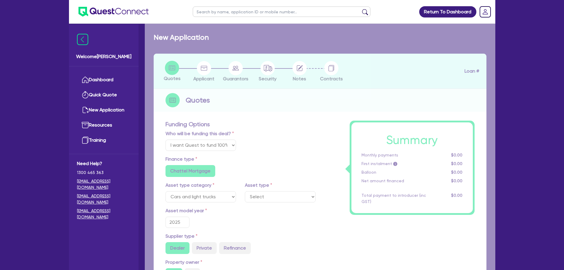
select select "PASSENGER_VEHICLES"
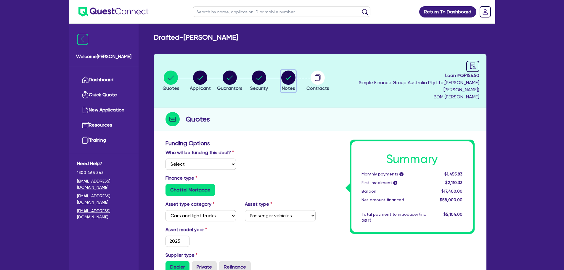
click at [295, 75] on circle "button" at bounding box center [288, 77] width 14 height 14
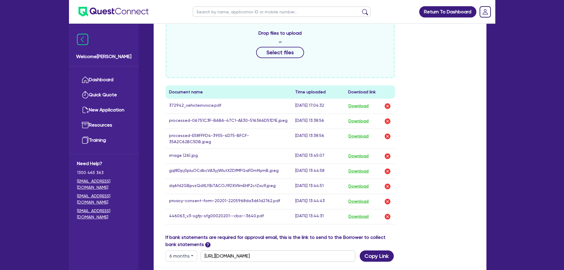
scroll to position [266, 0]
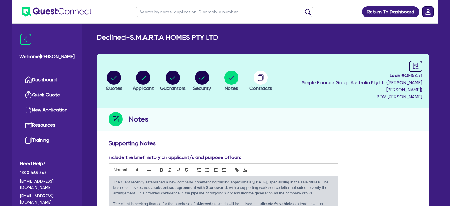
scroll to position [207, 0]
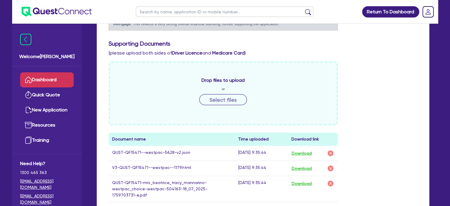
click at [38, 80] on link "Dashboard" at bounding box center [47, 79] width 54 height 15
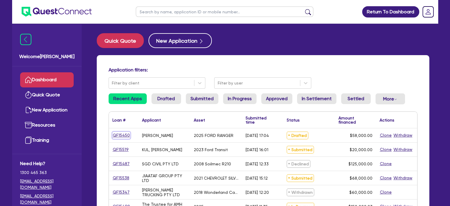
click at [119, 133] on link "QF15450" at bounding box center [121, 135] width 18 height 7
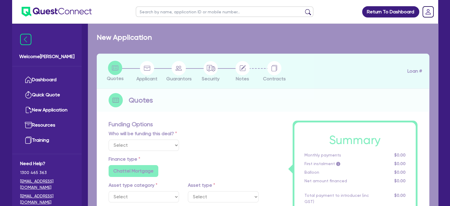
select select "Quest Finance - Own Book"
select select "CARS_AND_LIGHT_TRUCKS"
type input "2025"
radio input "true"
type input "58,000"
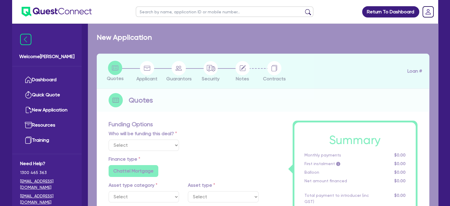
type input "30"
type input "17,400"
type input "8"
type input "4,640"
type input "17.95"
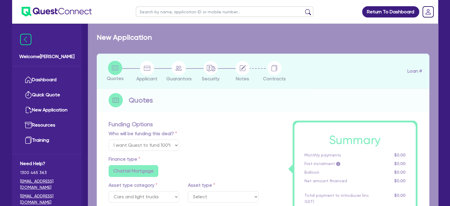
select select "PASSENGER_VEHICLES"
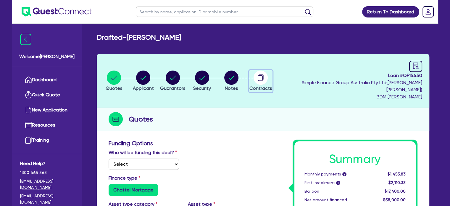
click at [268, 75] on circle "button" at bounding box center [261, 77] width 14 height 14
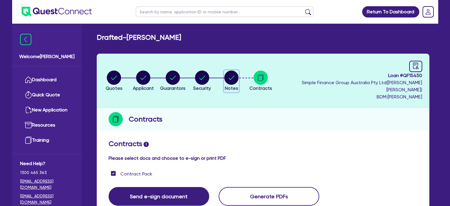
click at [238, 75] on circle "button" at bounding box center [231, 77] width 14 height 14
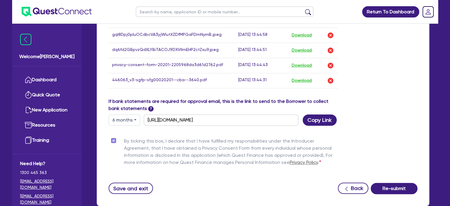
scroll to position [425, 0]
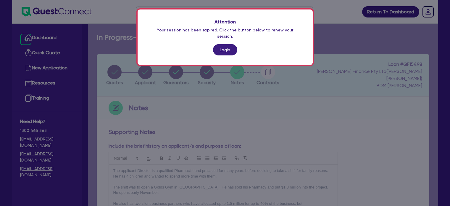
scroll to position [167, 0]
